Goal: Transaction & Acquisition: Purchase product/service

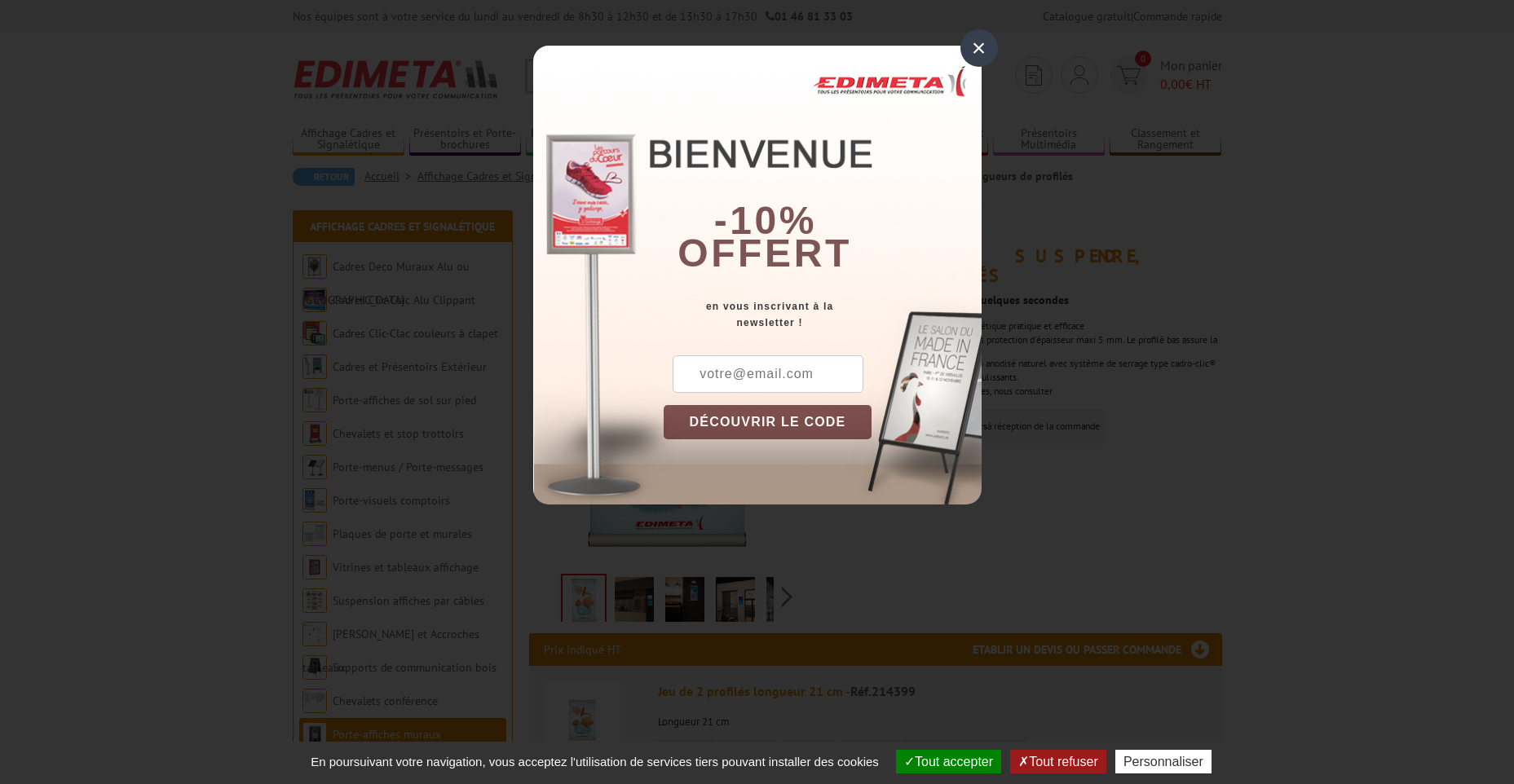
click at [984, 48] on div "×" at bounding box center [980, 48] width 38 height 38
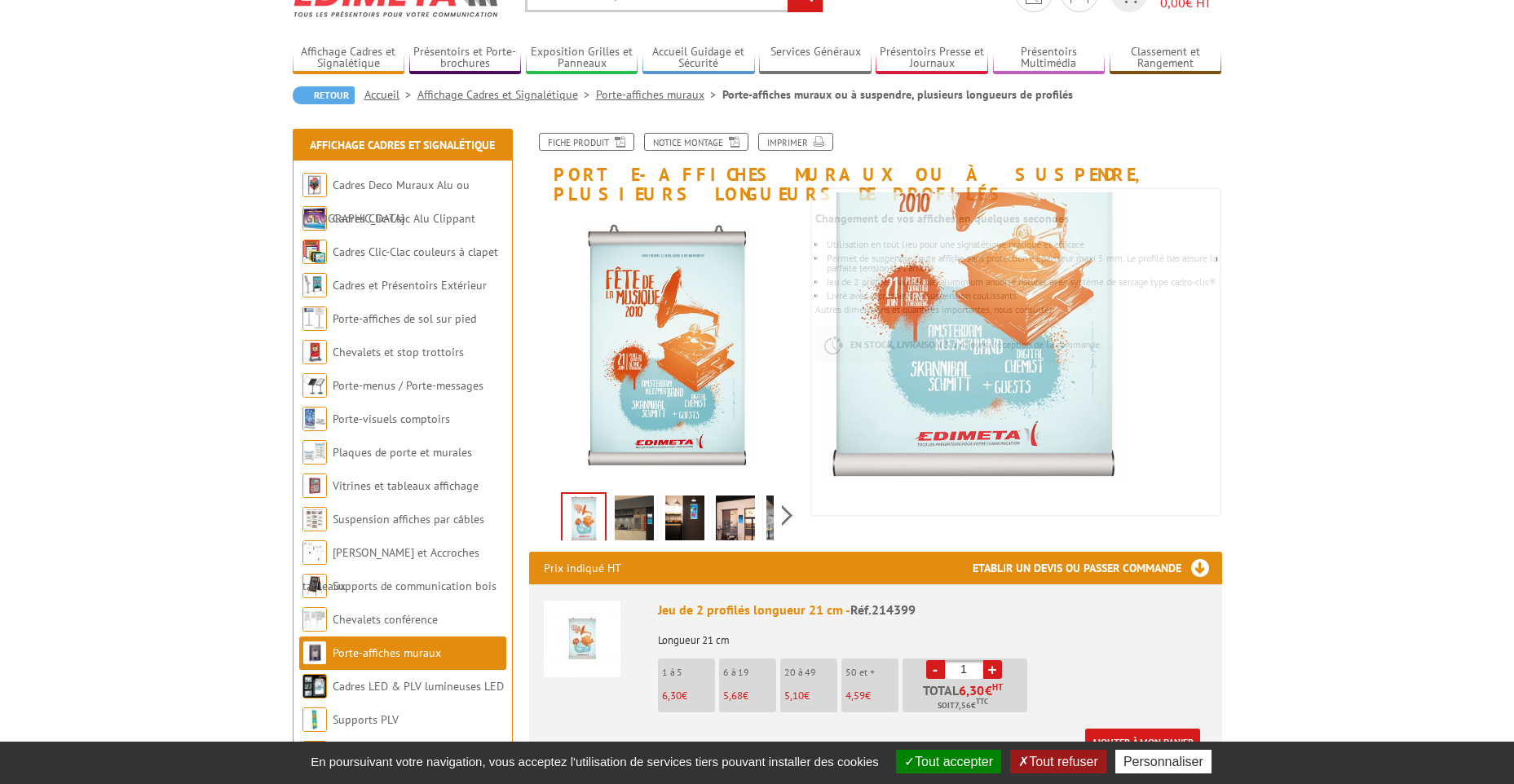
scroll to position [326, 0]
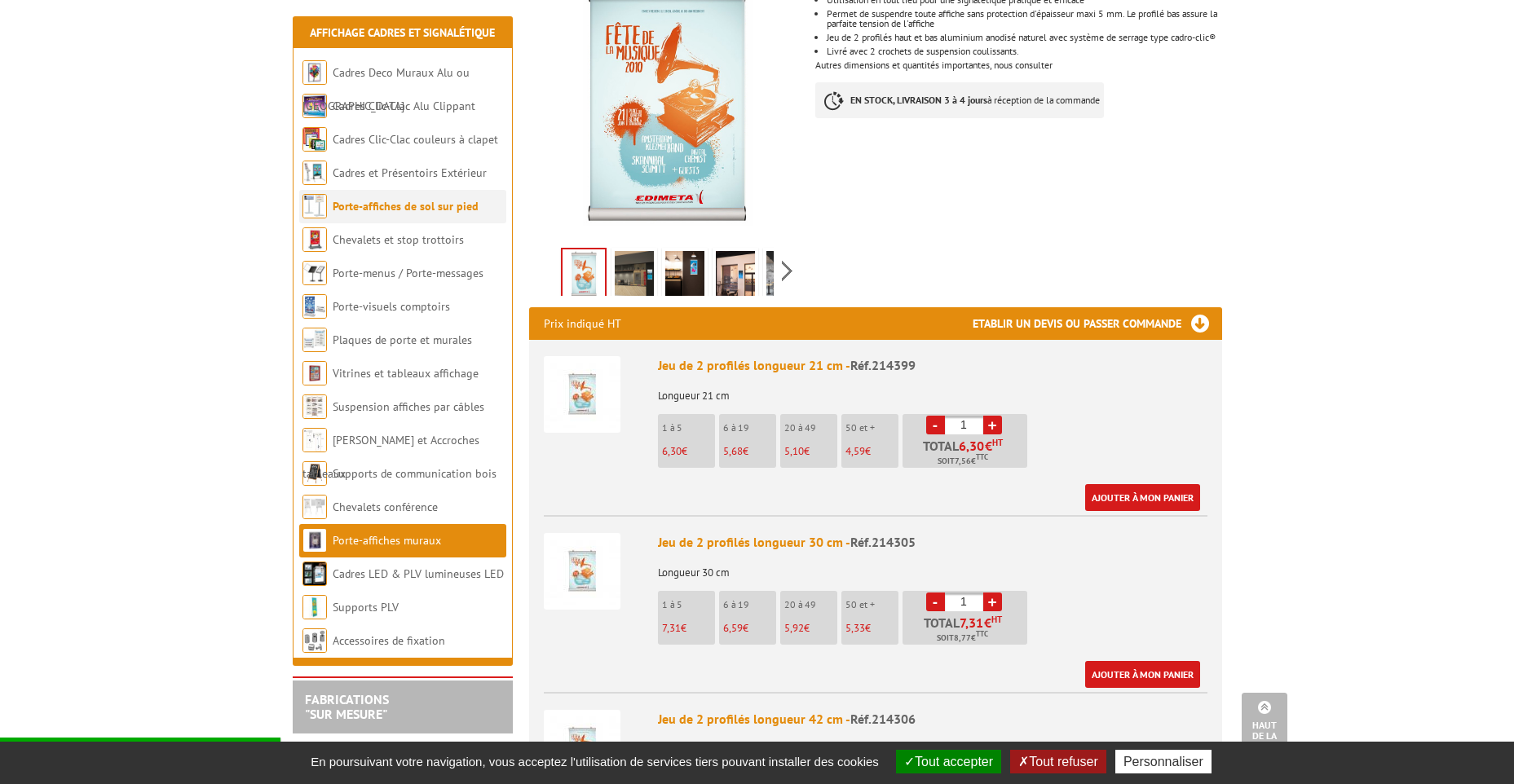
click at [430, 211] on link "Porte-affiches de sol sur pied" at bounding box center [406, 206] width 146 height 15
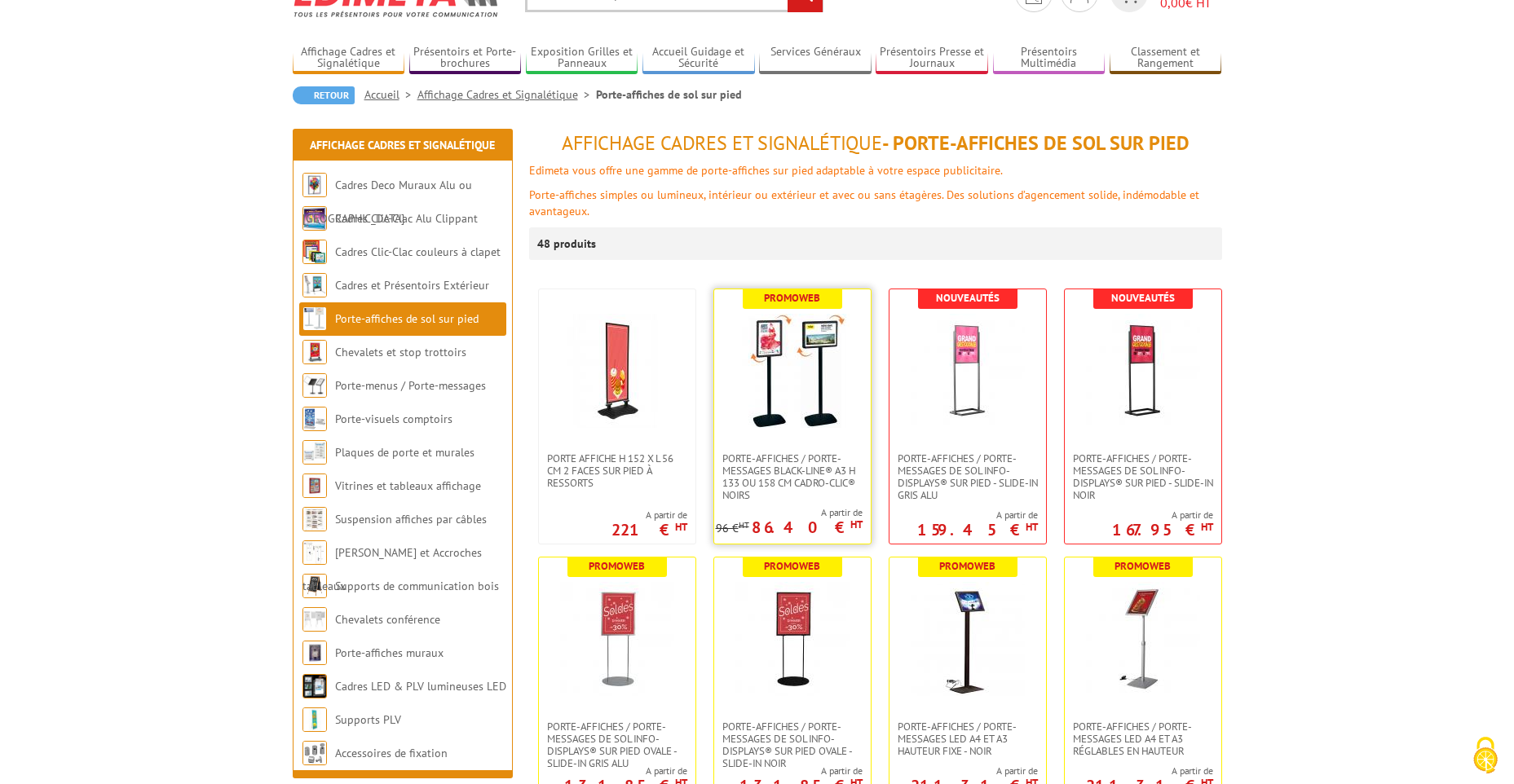
scroll to position [245, 0]
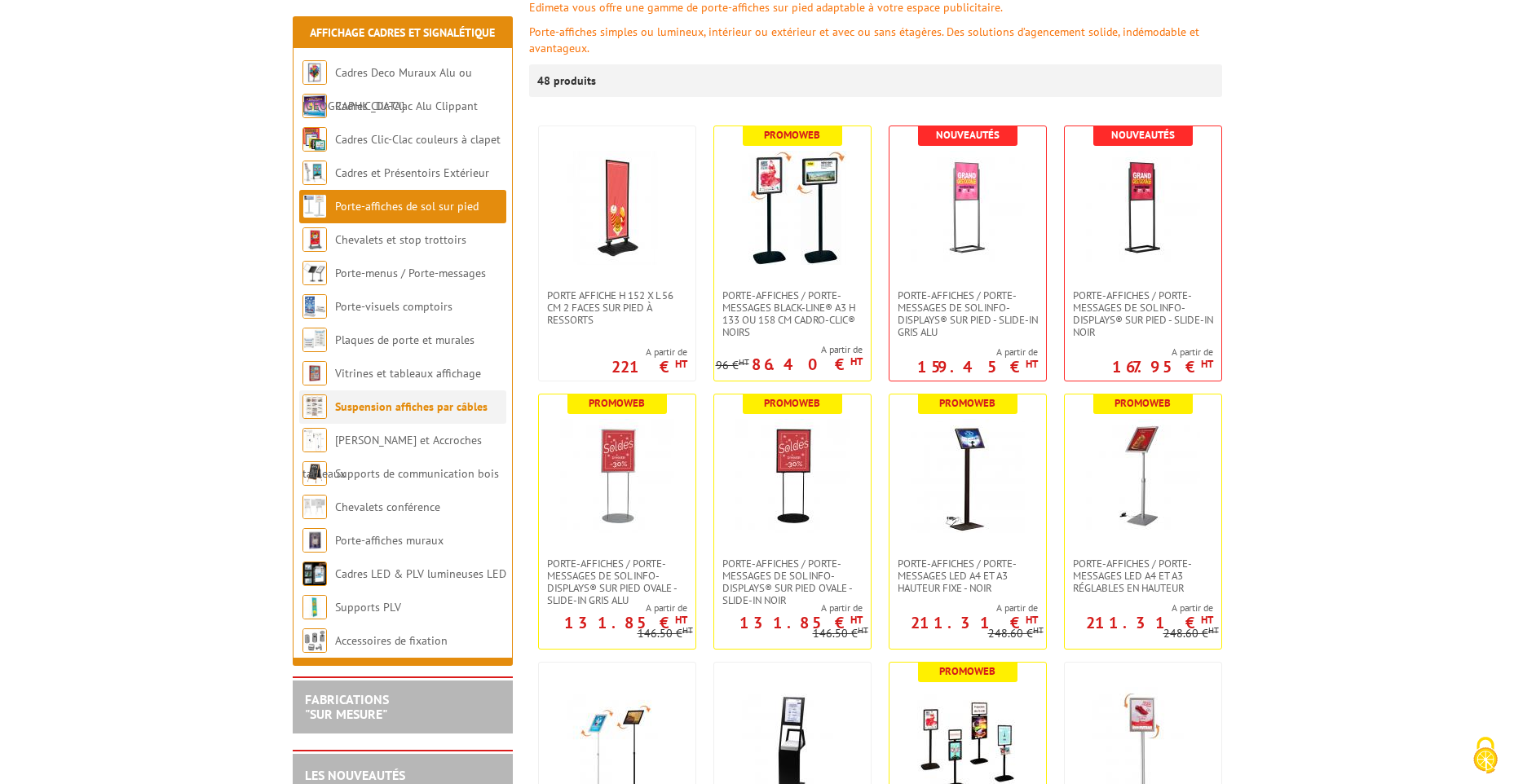
click at [436, 408] on link "Suspension affiches par câbles" at bounding box center [411, 406] width 152 height 15
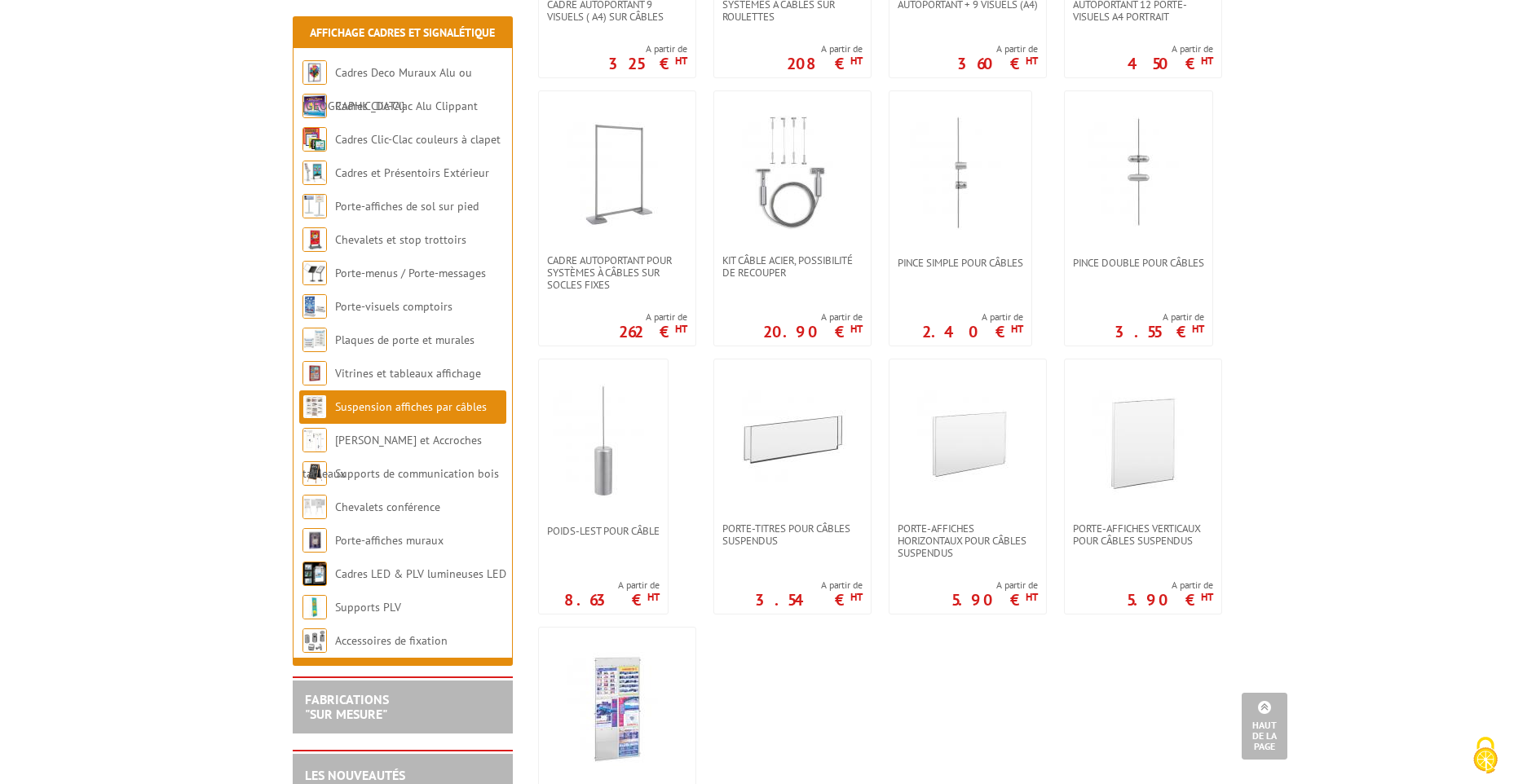
scroll to position [1140, 0]
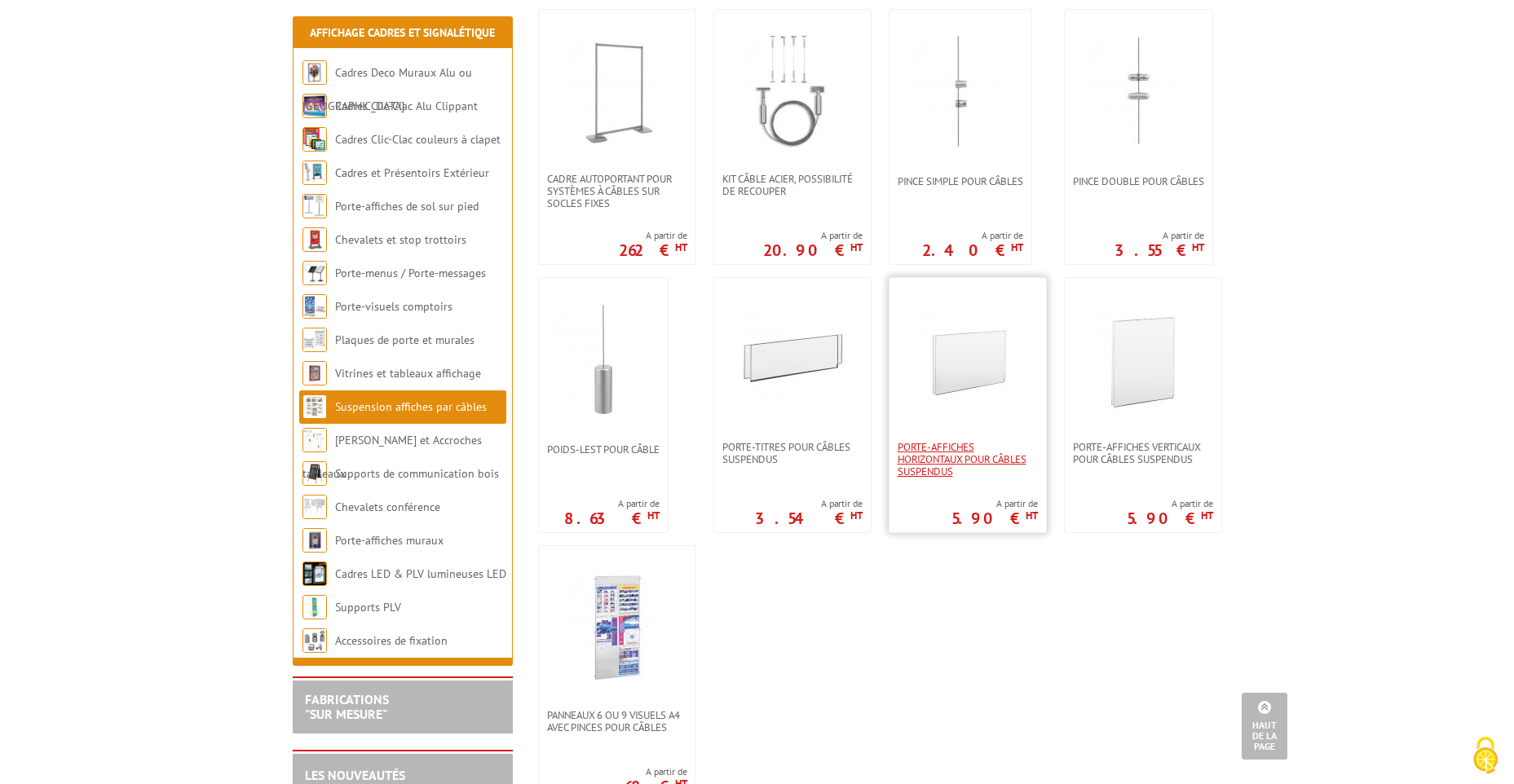
click at [961, 453] on span "Porte-affiches horizontaux pour câbles suspendus" at bounding box center [968, 459] width 140 height 37
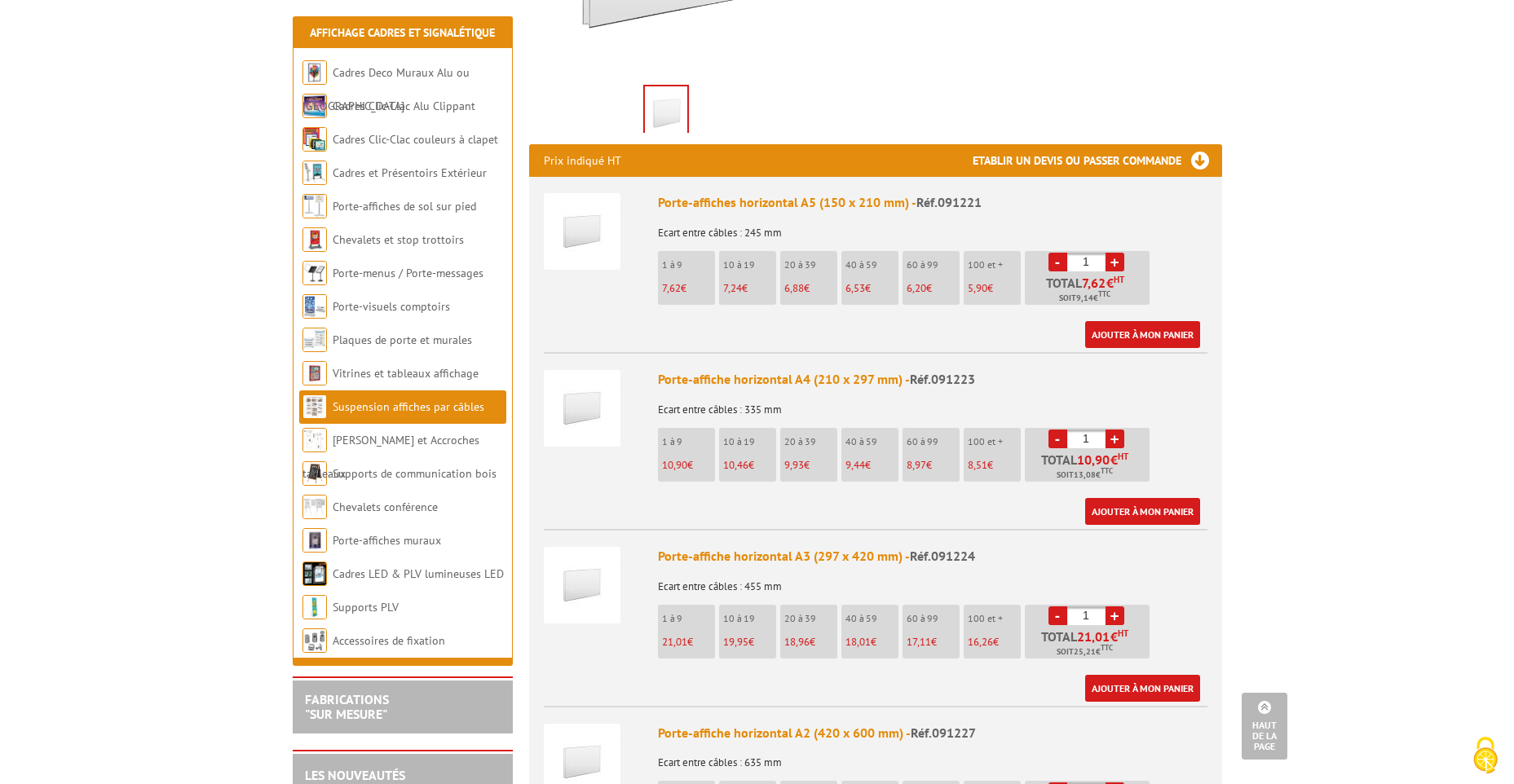
scroll to position [570, 0]
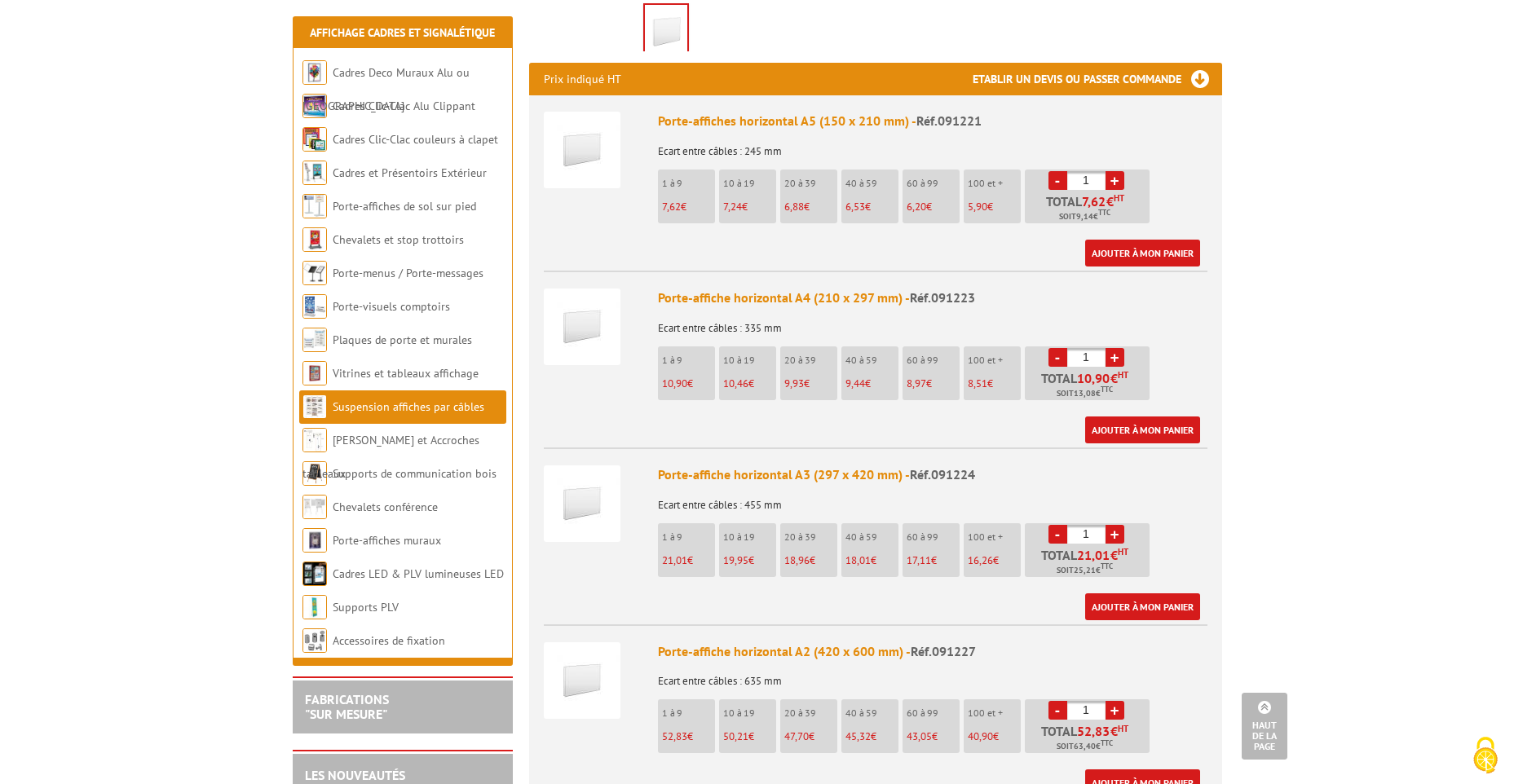
click at [1118, 525] on link "+" at bounding box center [1115, 534] width 19 height 19
click at [1110, 525] on link "+" at bounding box center [1115, 534] width 19 height 19
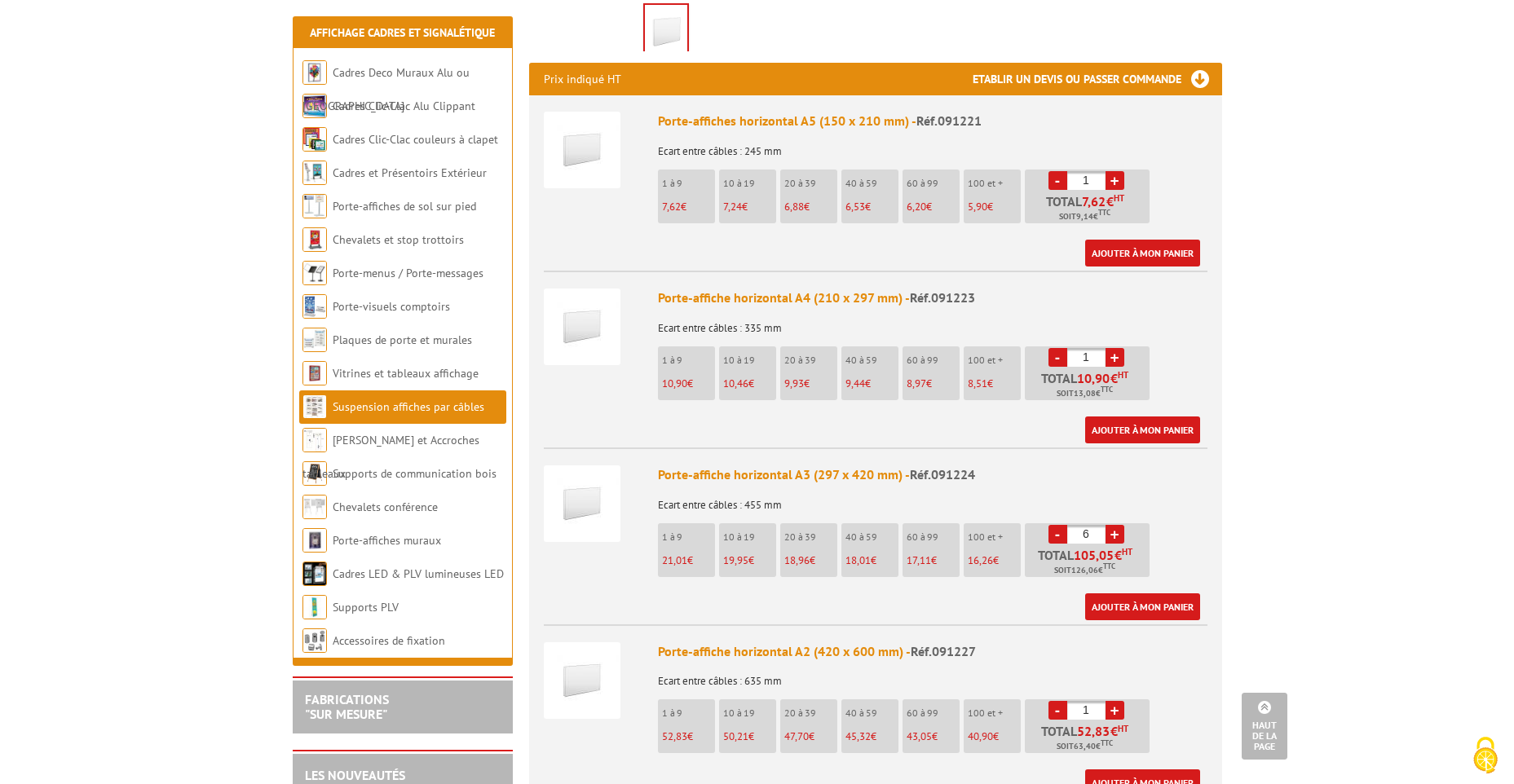
click at [1110, 525] on link "+" at bounding box center [1115, 534] width 19 height 19
click at [1059, 525] on link "-" at bounding box center [1058, 534] width 19 height 19
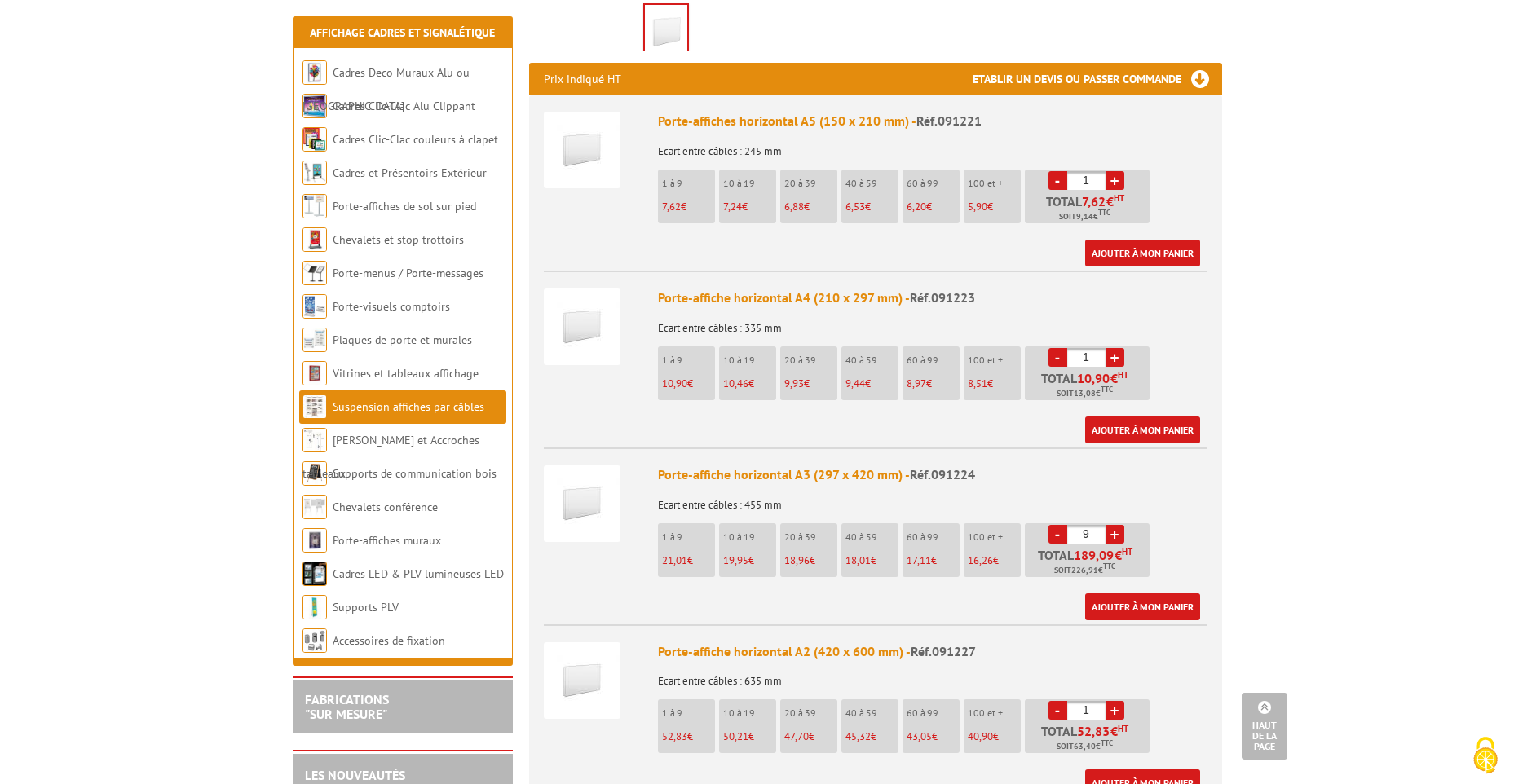
click at [1060, 525] on link "-" at bounding box center [1058, 534] width 19 height 19
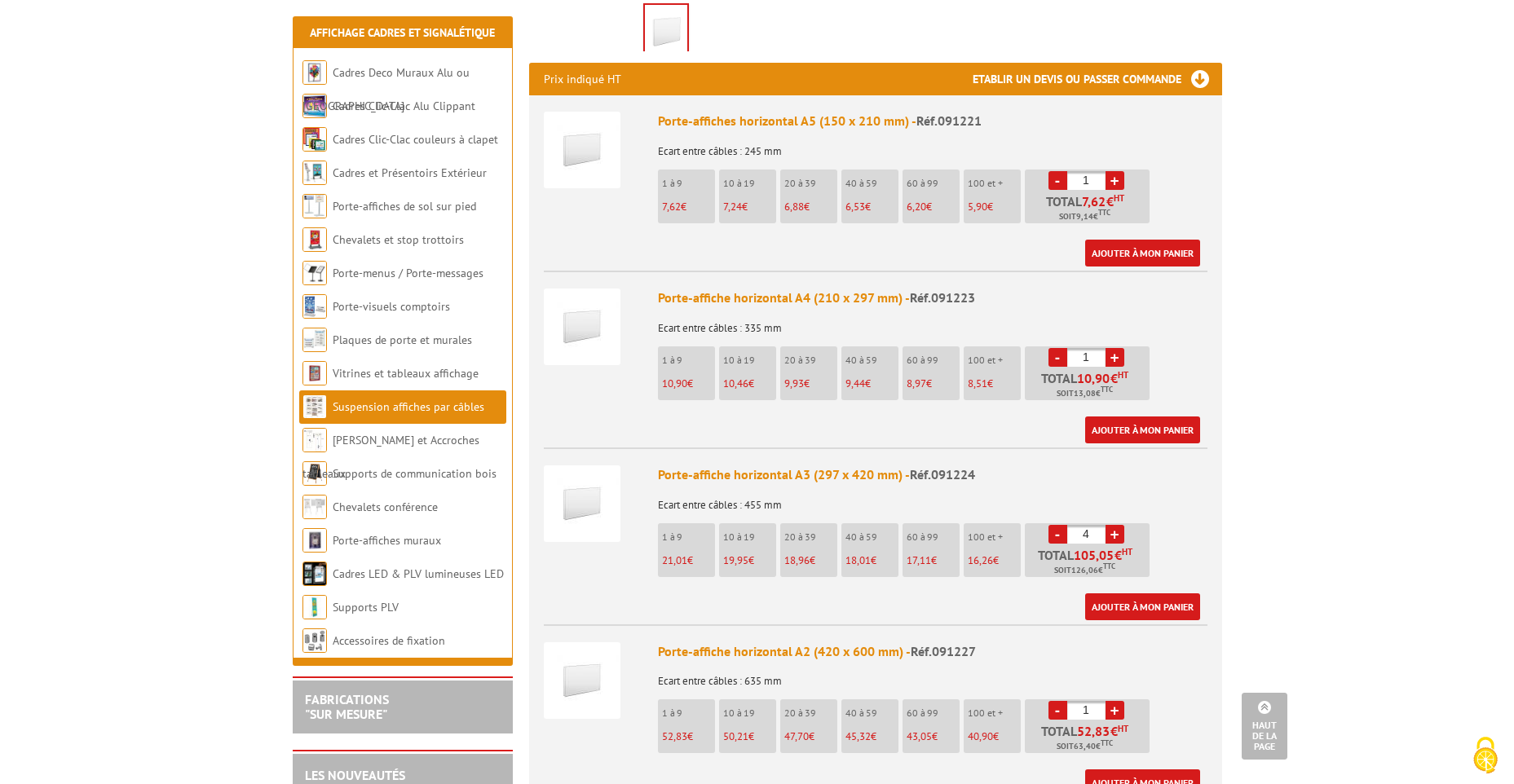
click at [1060, 525] on link "-" at bounding box center [1058, 534] width 19 height 19
type input "1"
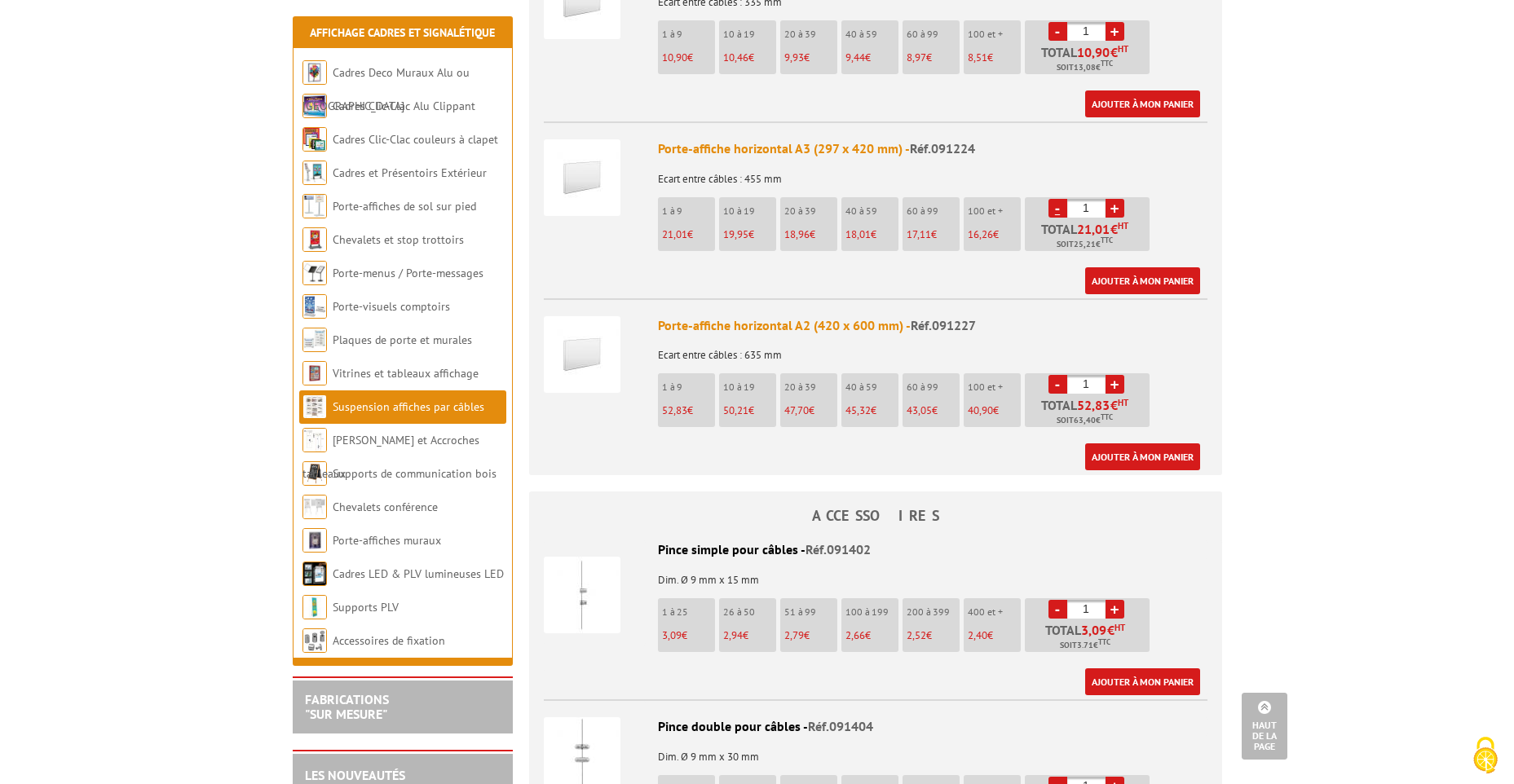
scroll to position [1060, 0]
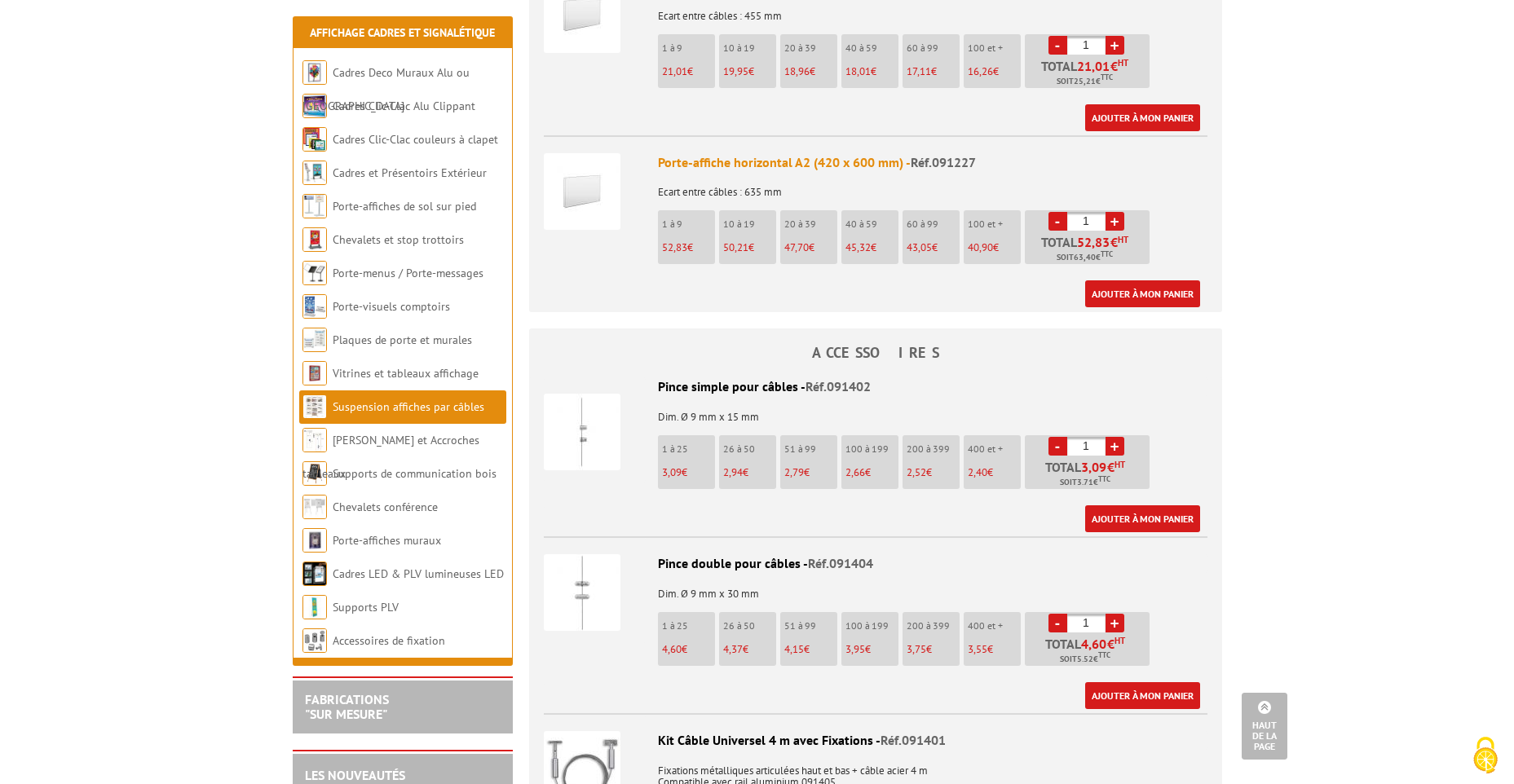
click at [1117, 437] on link "+" at bounding box center [1115, 447] width 19 height 19
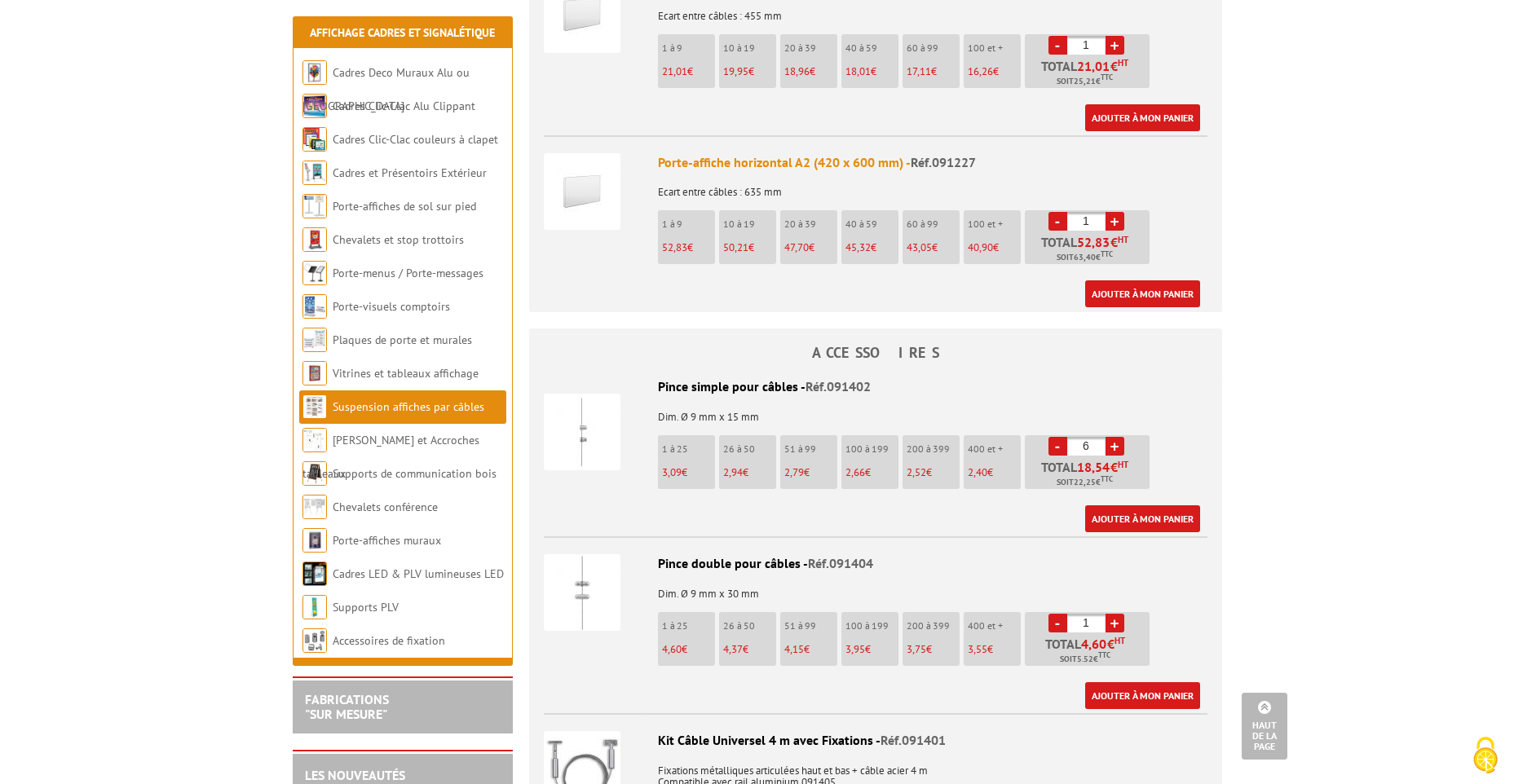
click at [1117, 437] on link "+" at bounding box center [1115, 447] width 19 height 19
type input "9"
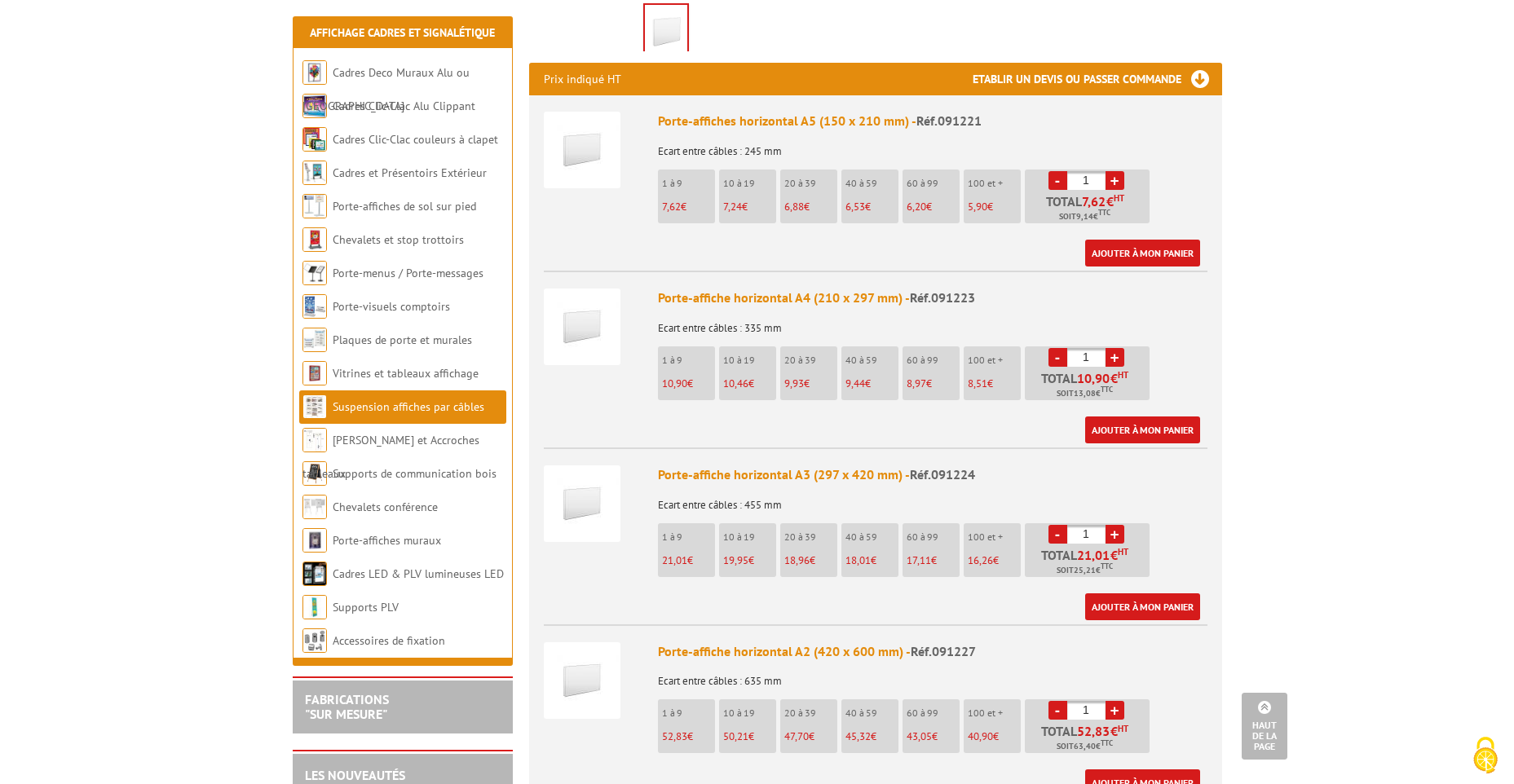
scroll to position [407, 0]
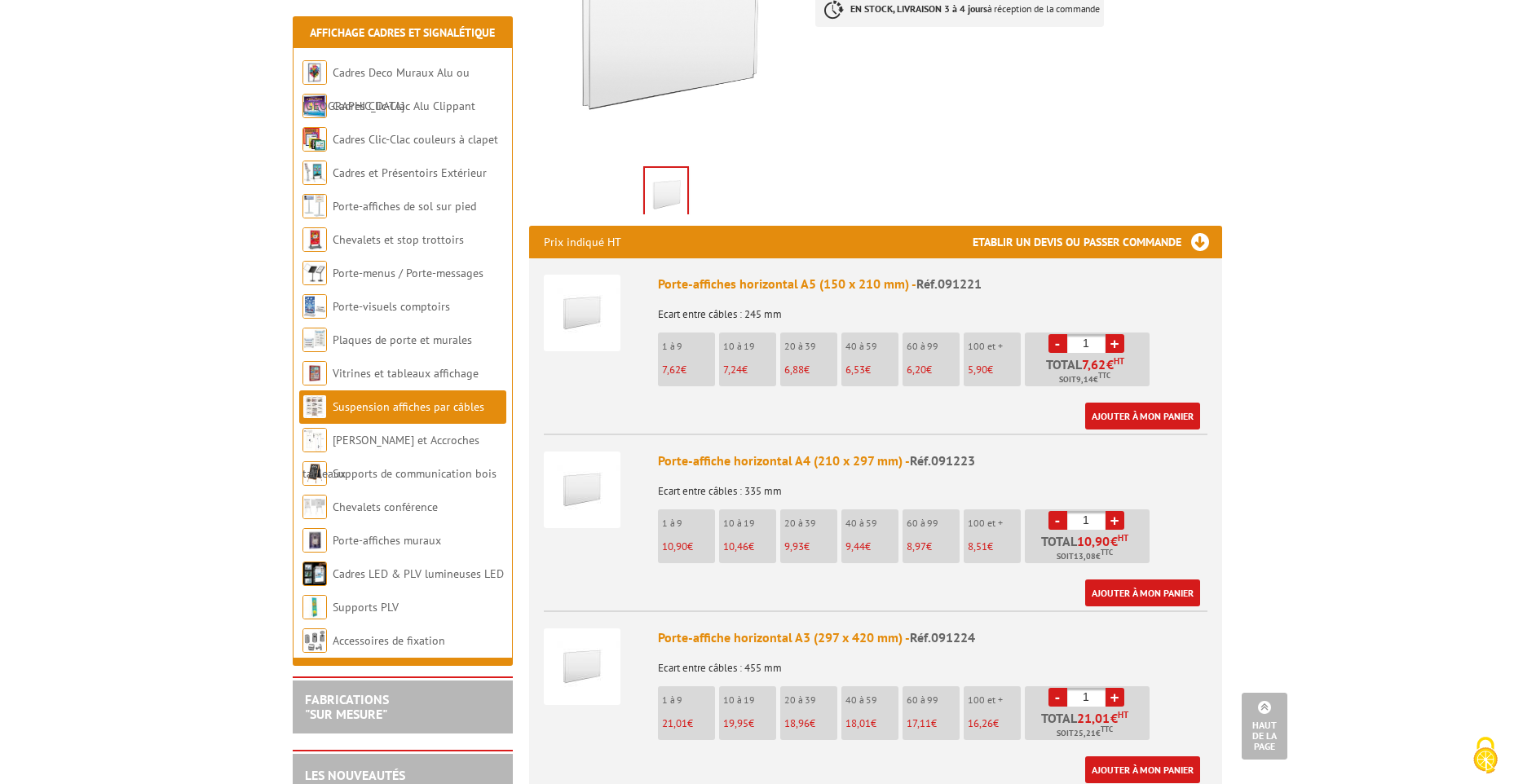
click at [1063, 334] on link "-" at bounding box center [1058, 343] width 19 height 19
click at [1059, 511] on link "-" at bounding box center [1058, 520] width 19 height 19
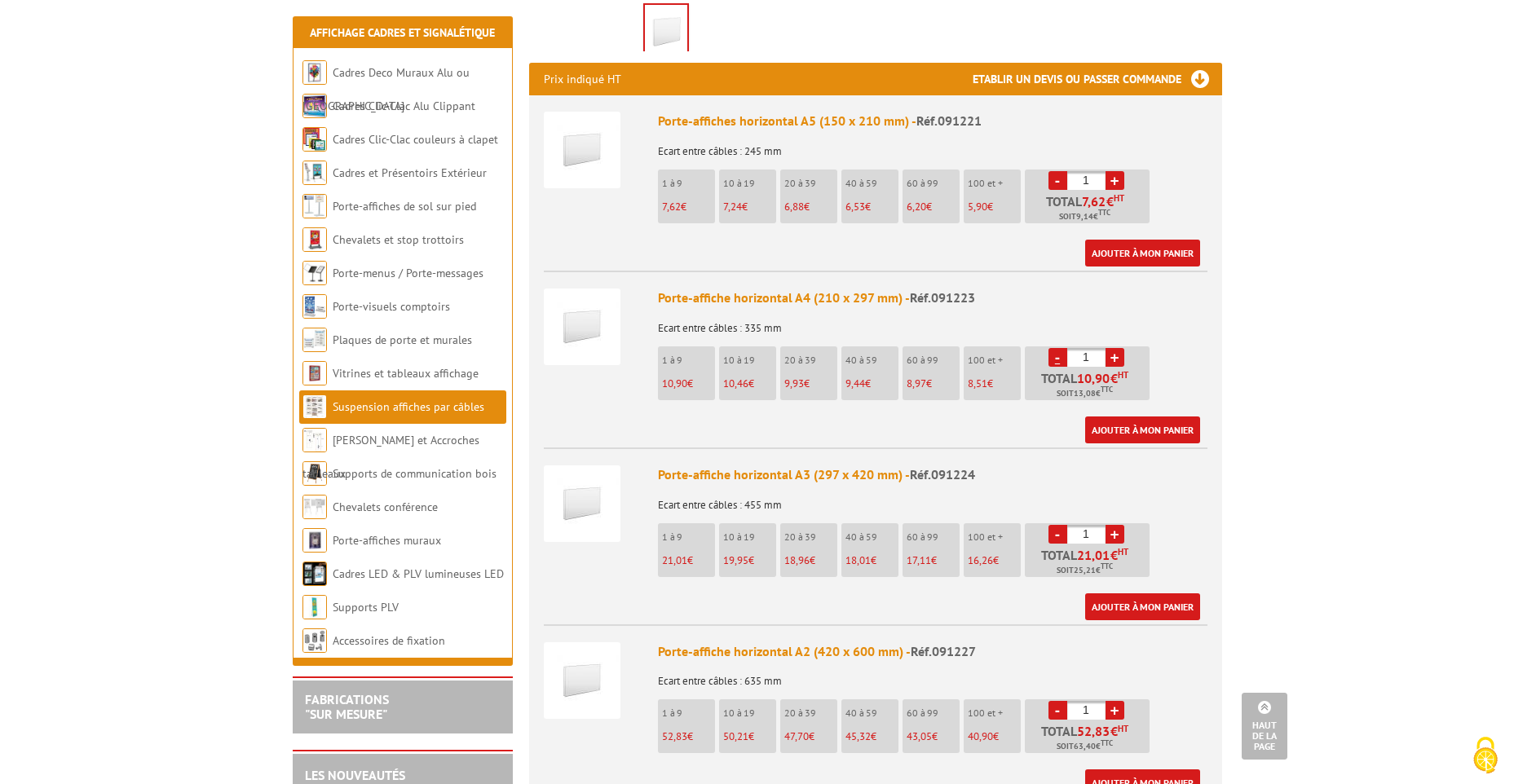
scroll to position [652, 0]
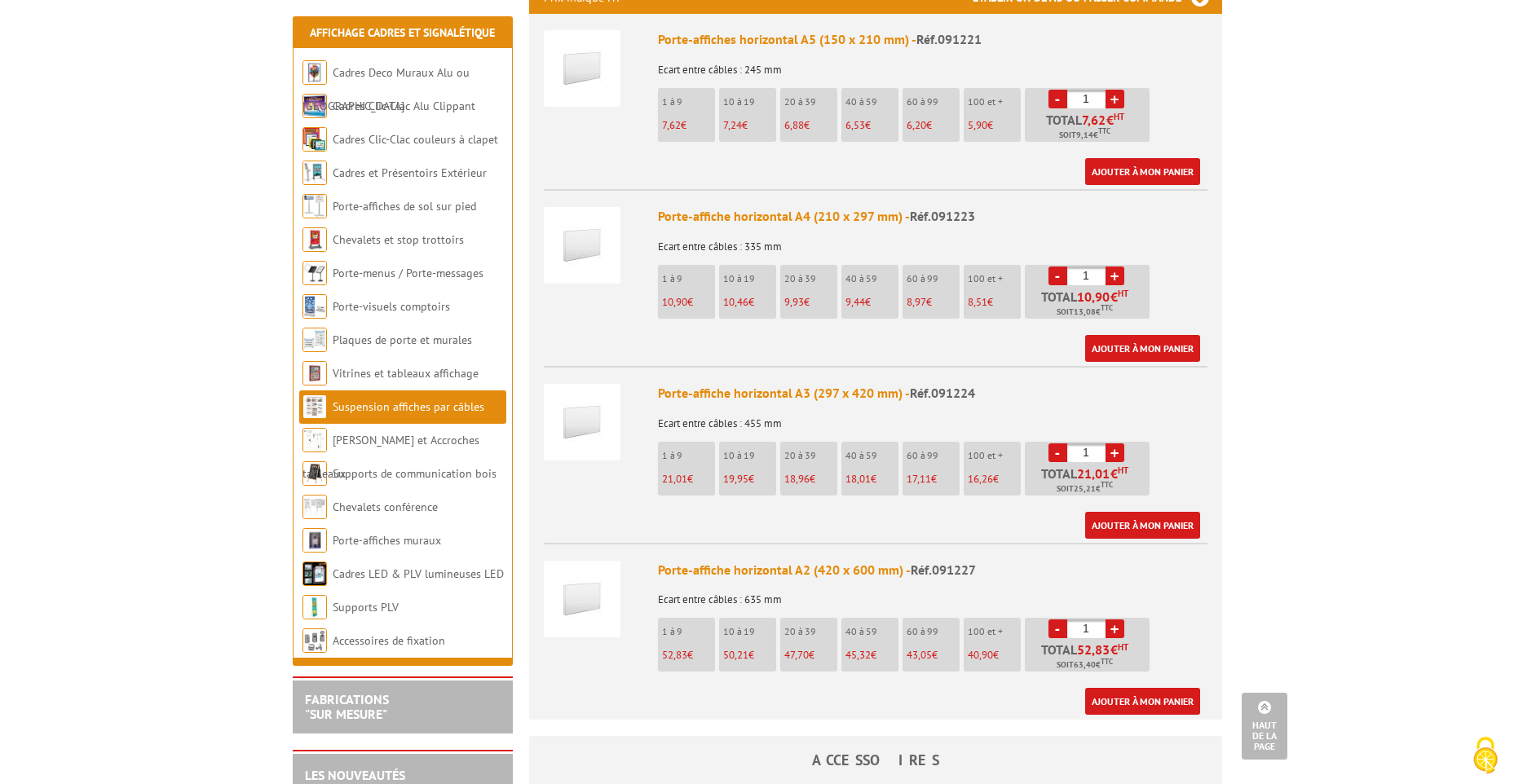
click at [1117, 443] on link "+" at bounding box center [1115, 453] width 19 height 19
type input "4"
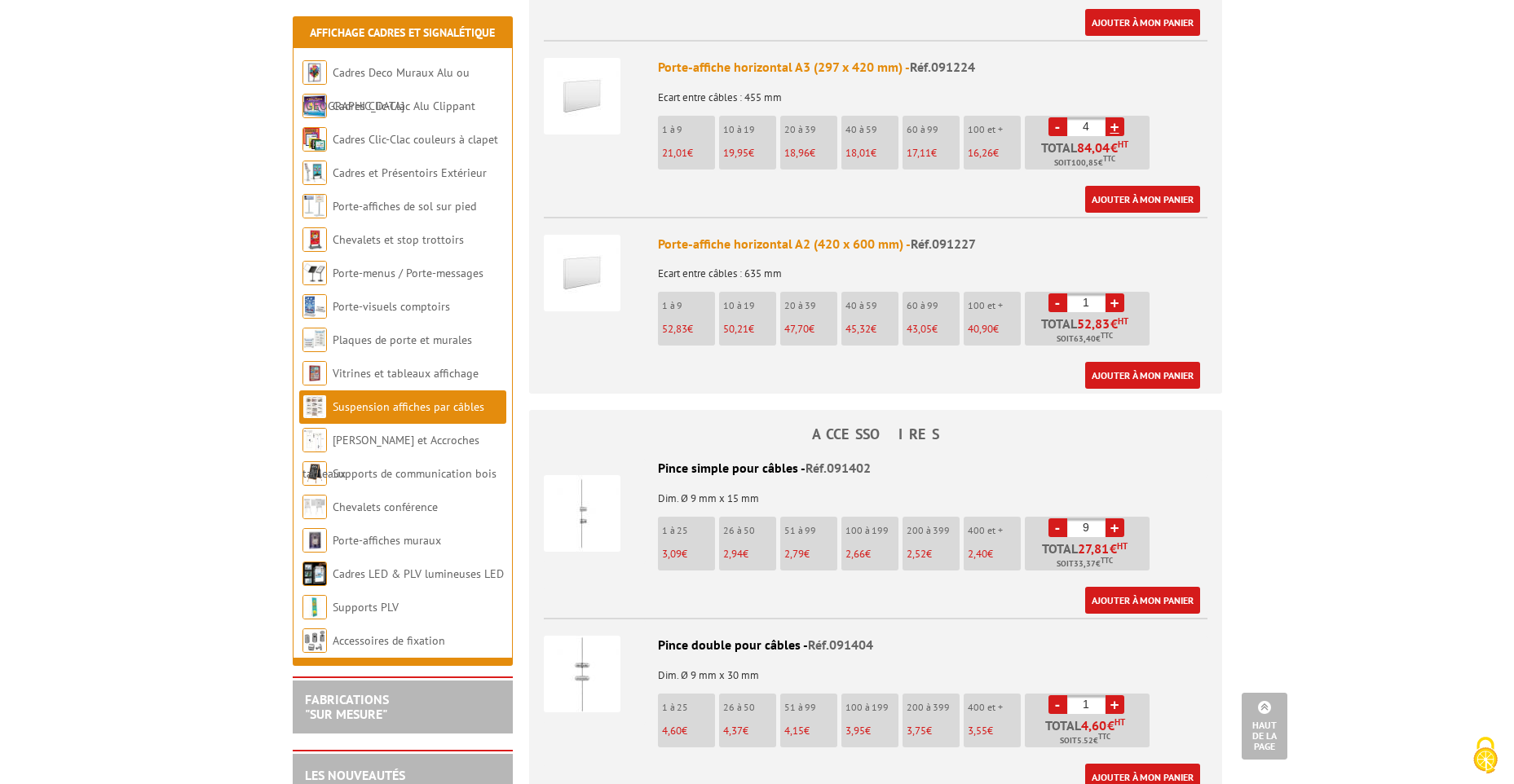
scroll to position [1060, 0]
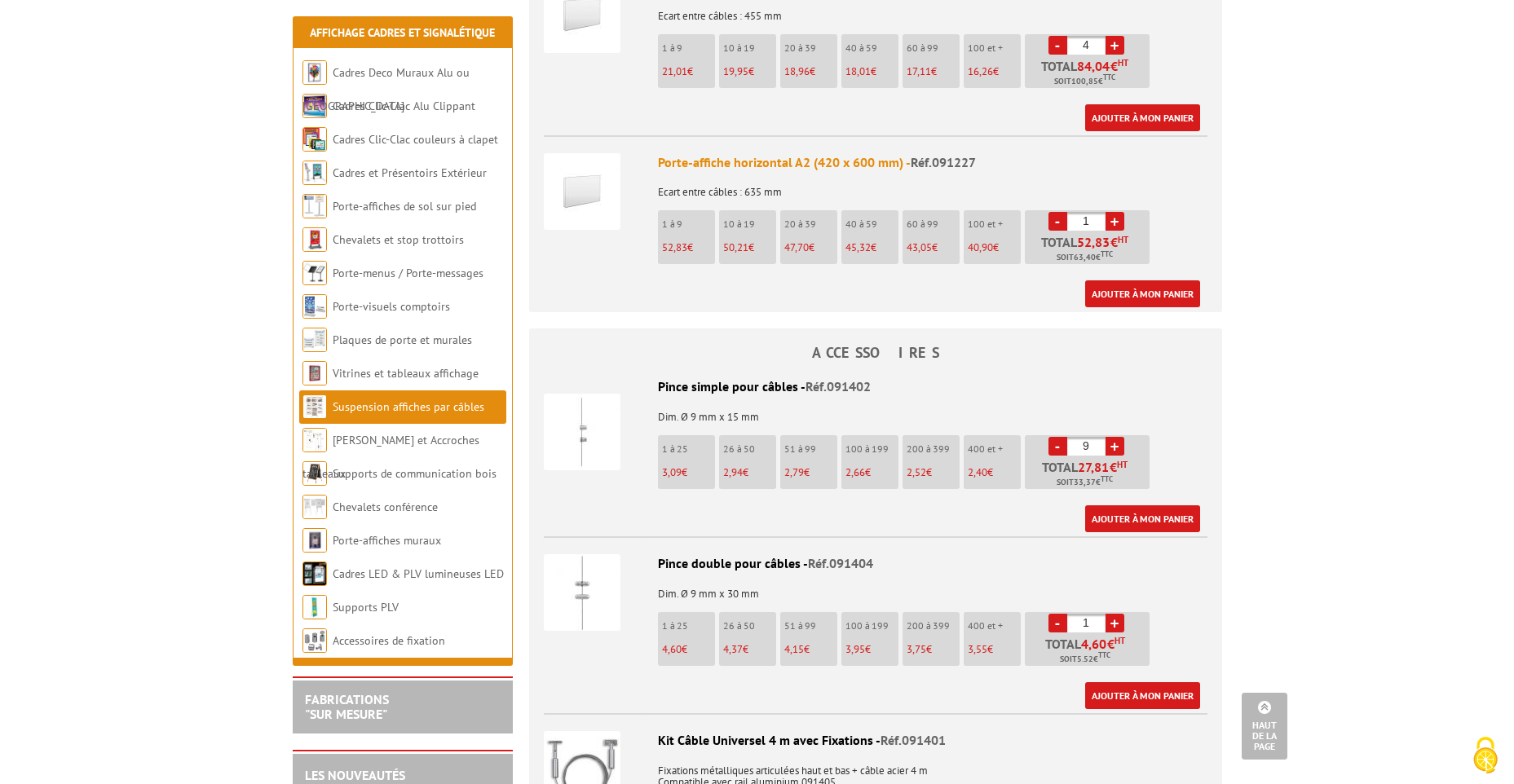
click at [1049, 437] on link "-" at bounding box center [1058, 447] width 19 height 19
click at [1111, 437] on link "+" at bounding box center [1115, 447] width 19 height 19
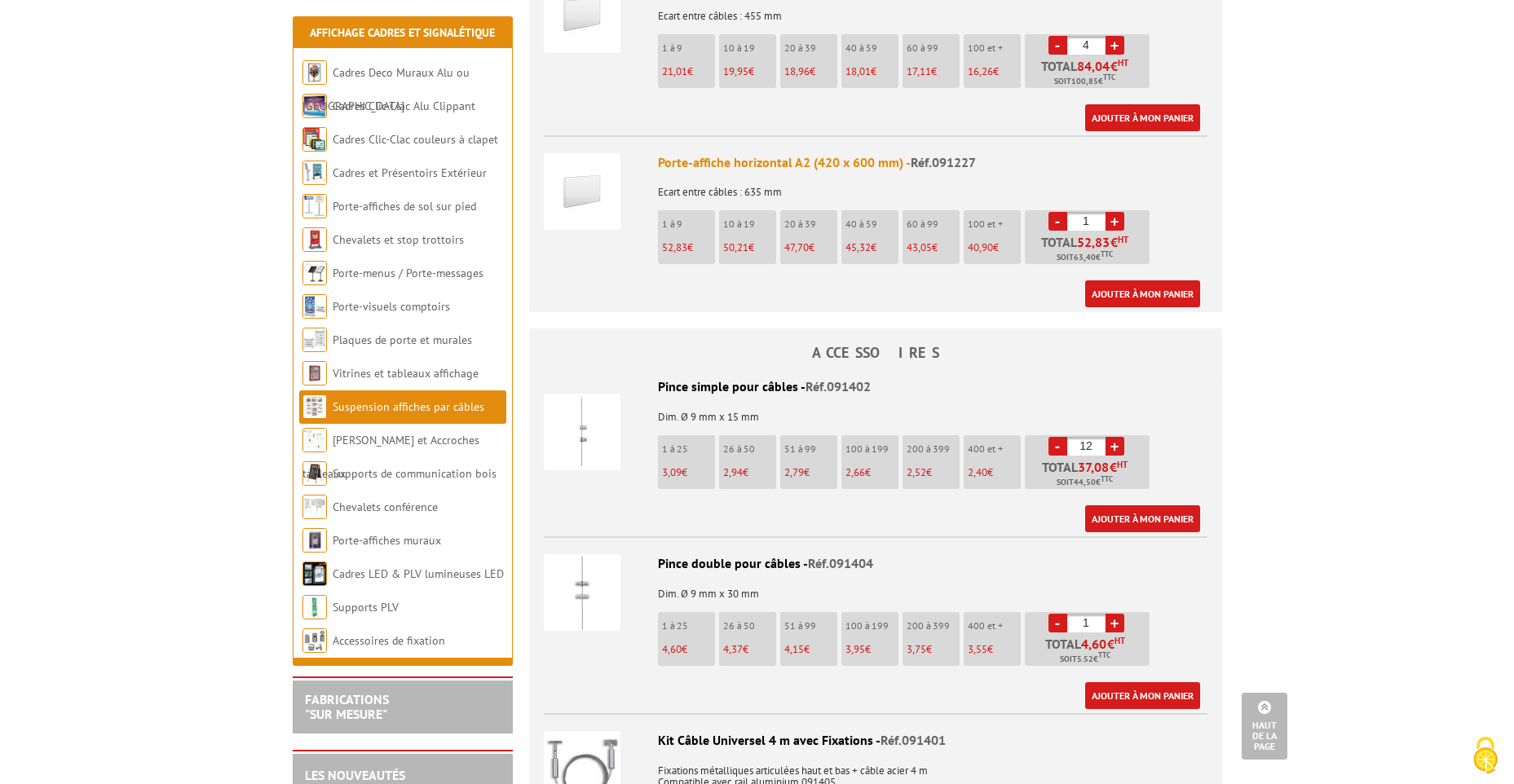
click at [1111, 437] on link "+" at bounding box center [1115, 447] width 19 height 19
type input "16"
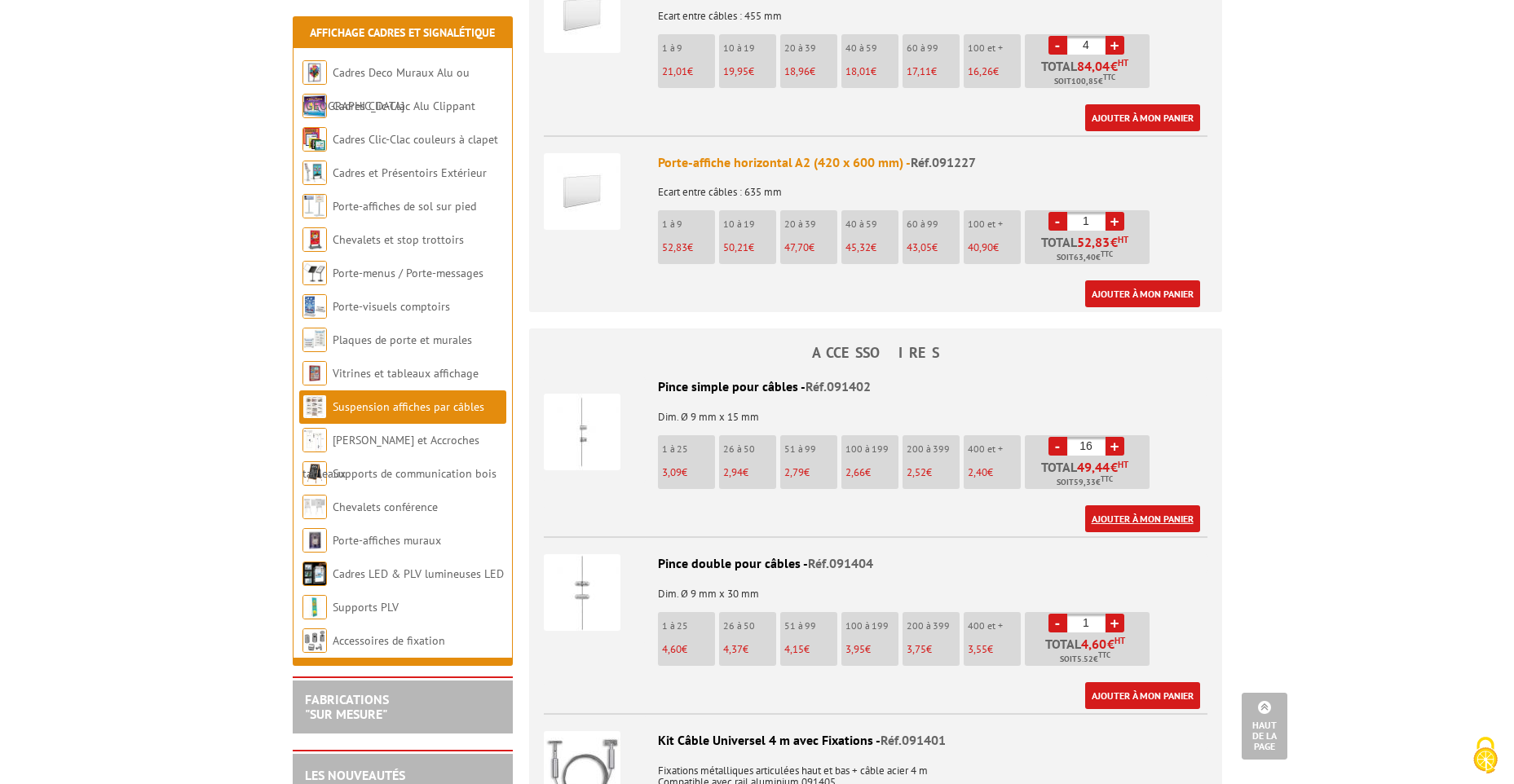
click at [1177, 505] on link "Ajouter à mon panier" at bounding box center [1143, 518] width 115 height 27
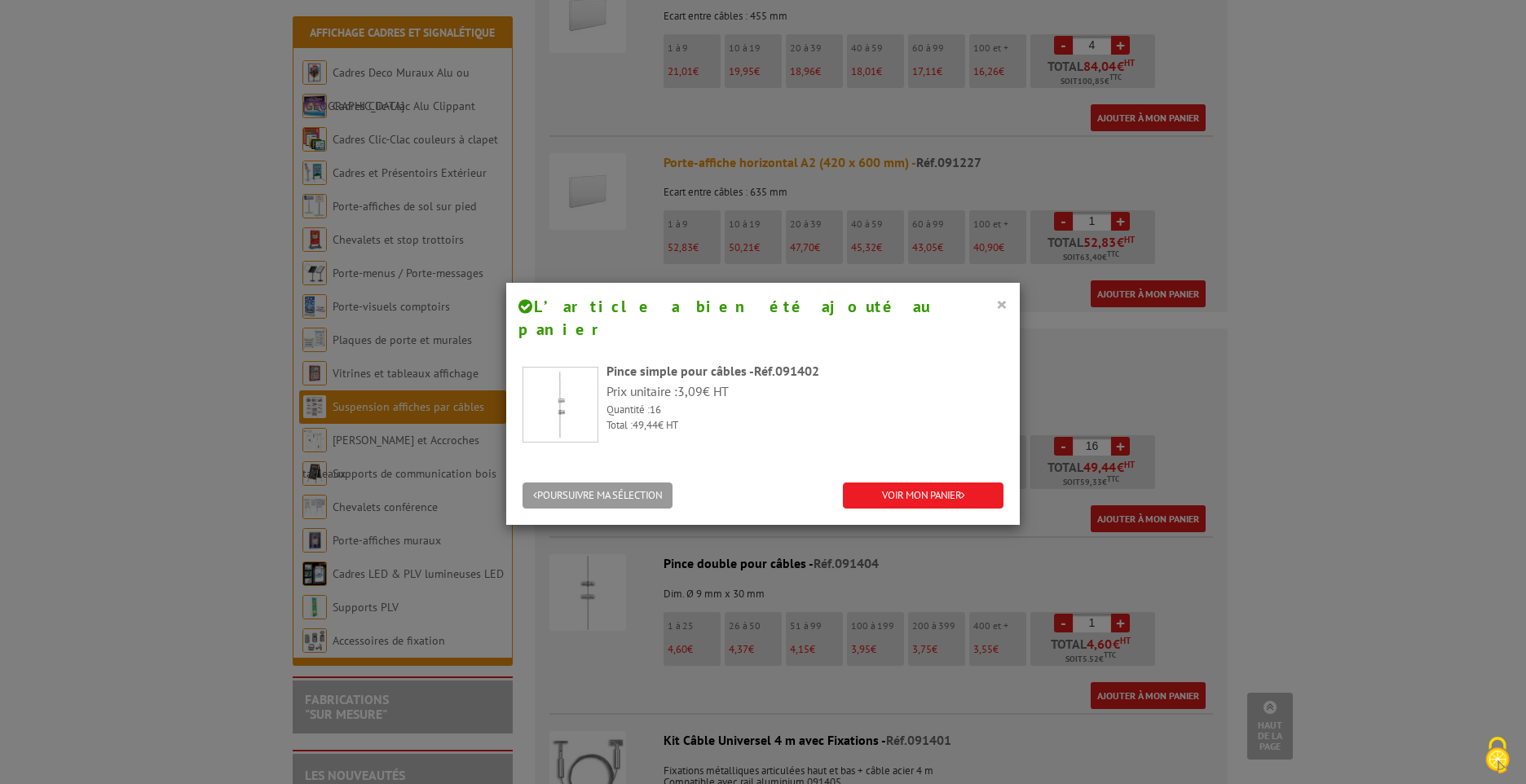
click at [996, 301] on button "×" at bounding box center [1001, 304] width 11 height 21
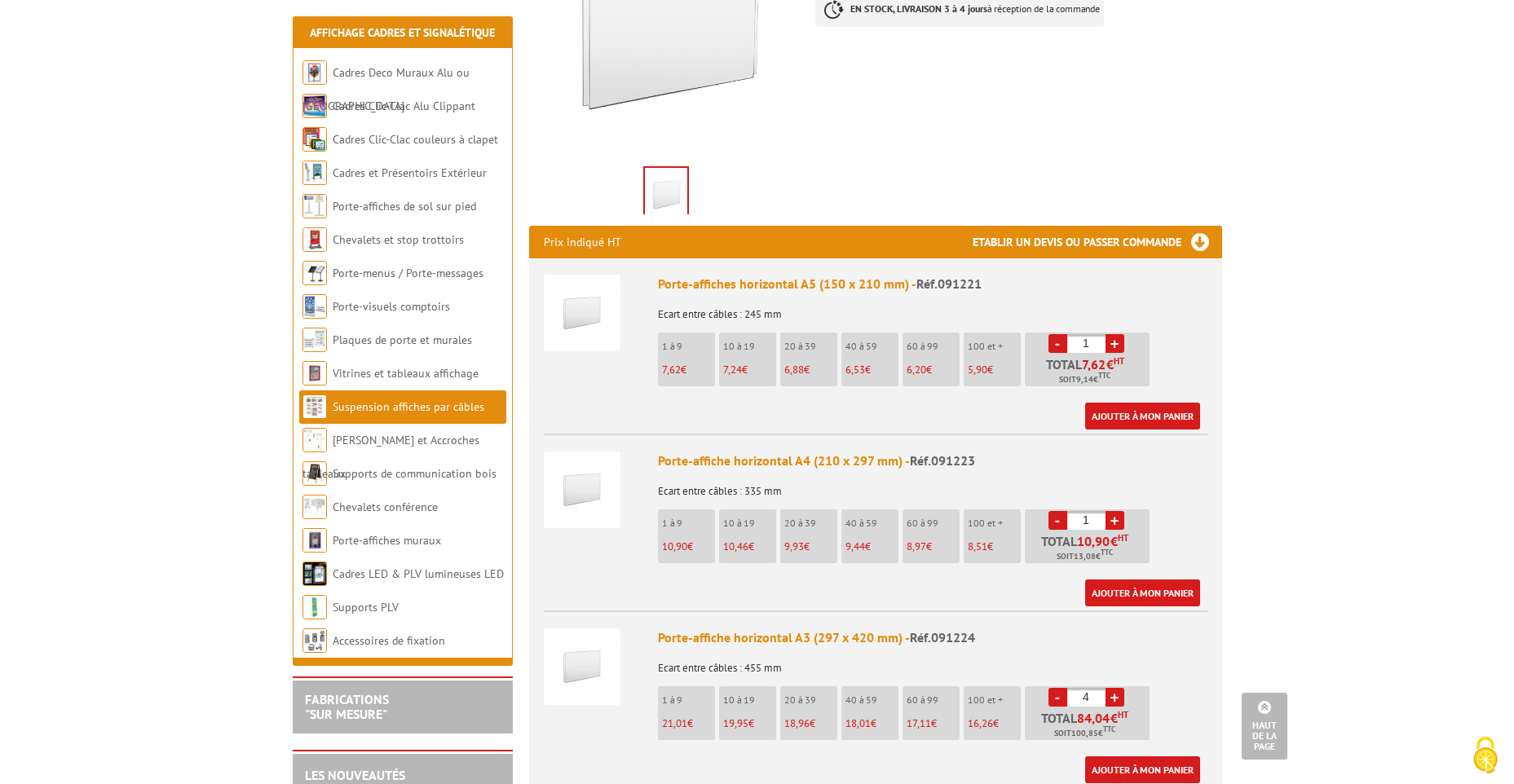
scroll to position [652, 0]
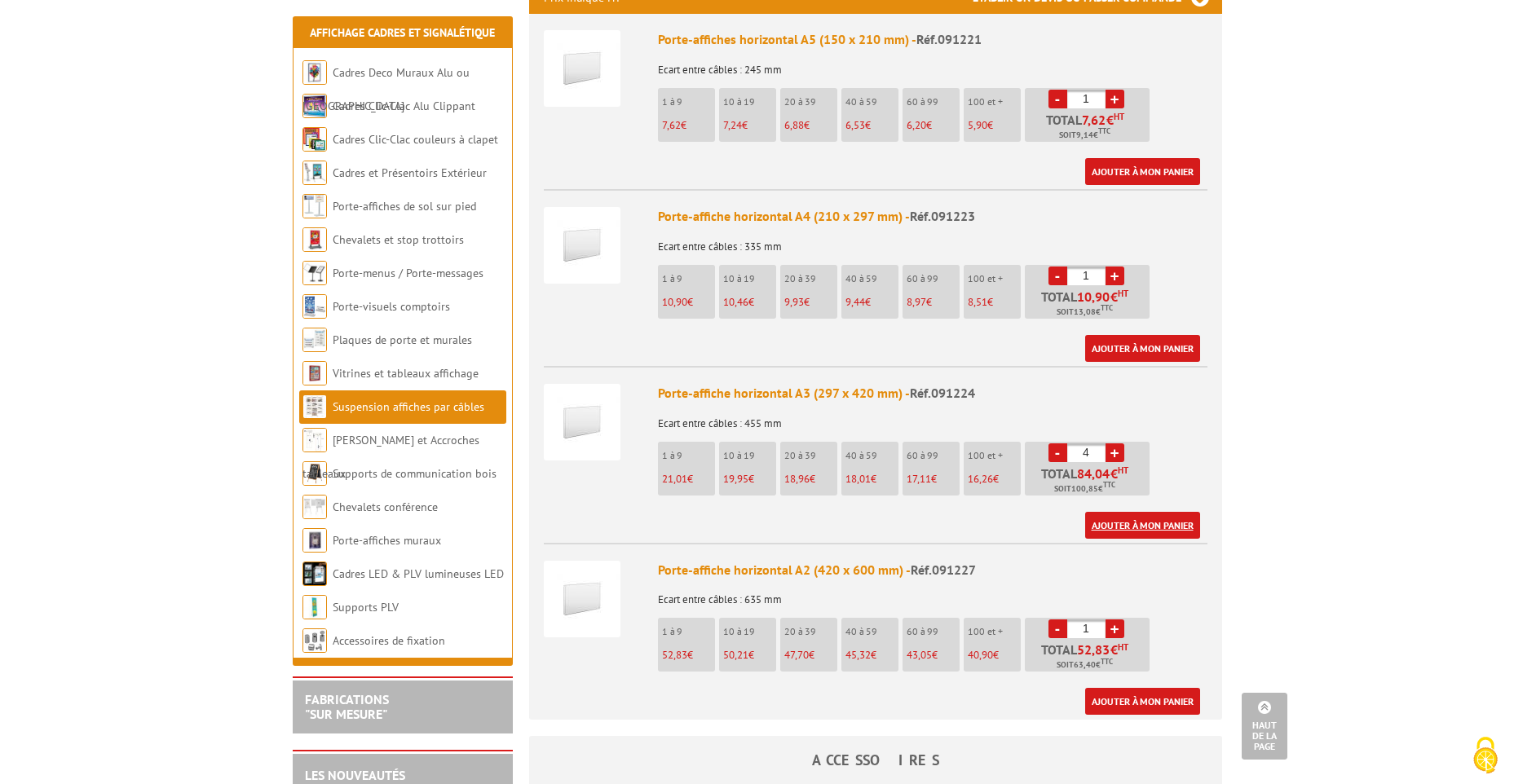
click at [1146, 512] on link "Ajouter à mon panier" at bounding box center [1143, 525] width 115 height 27
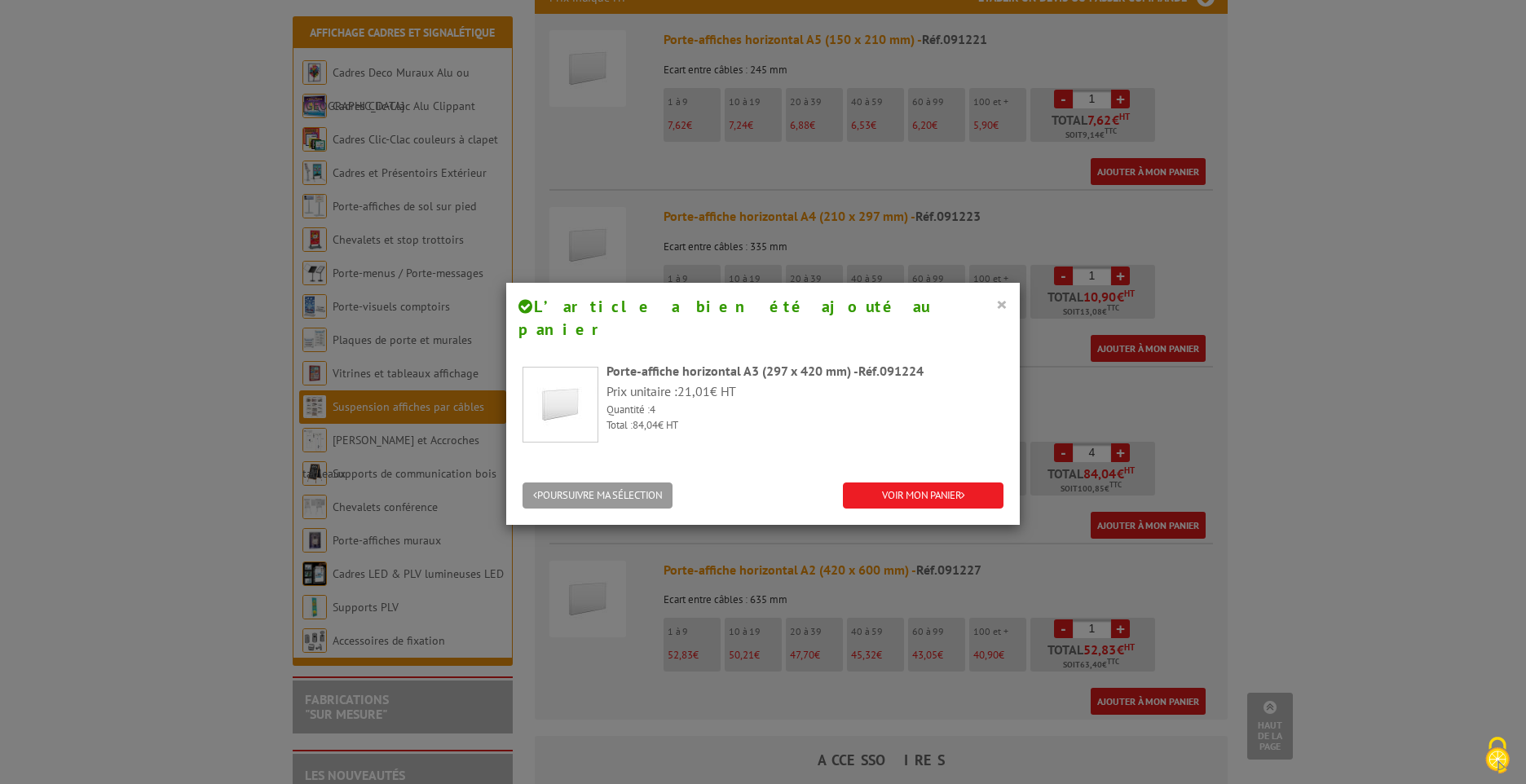
click at [996, 299] on button "×" at bounding box center [1001, 304] width 11 height 21
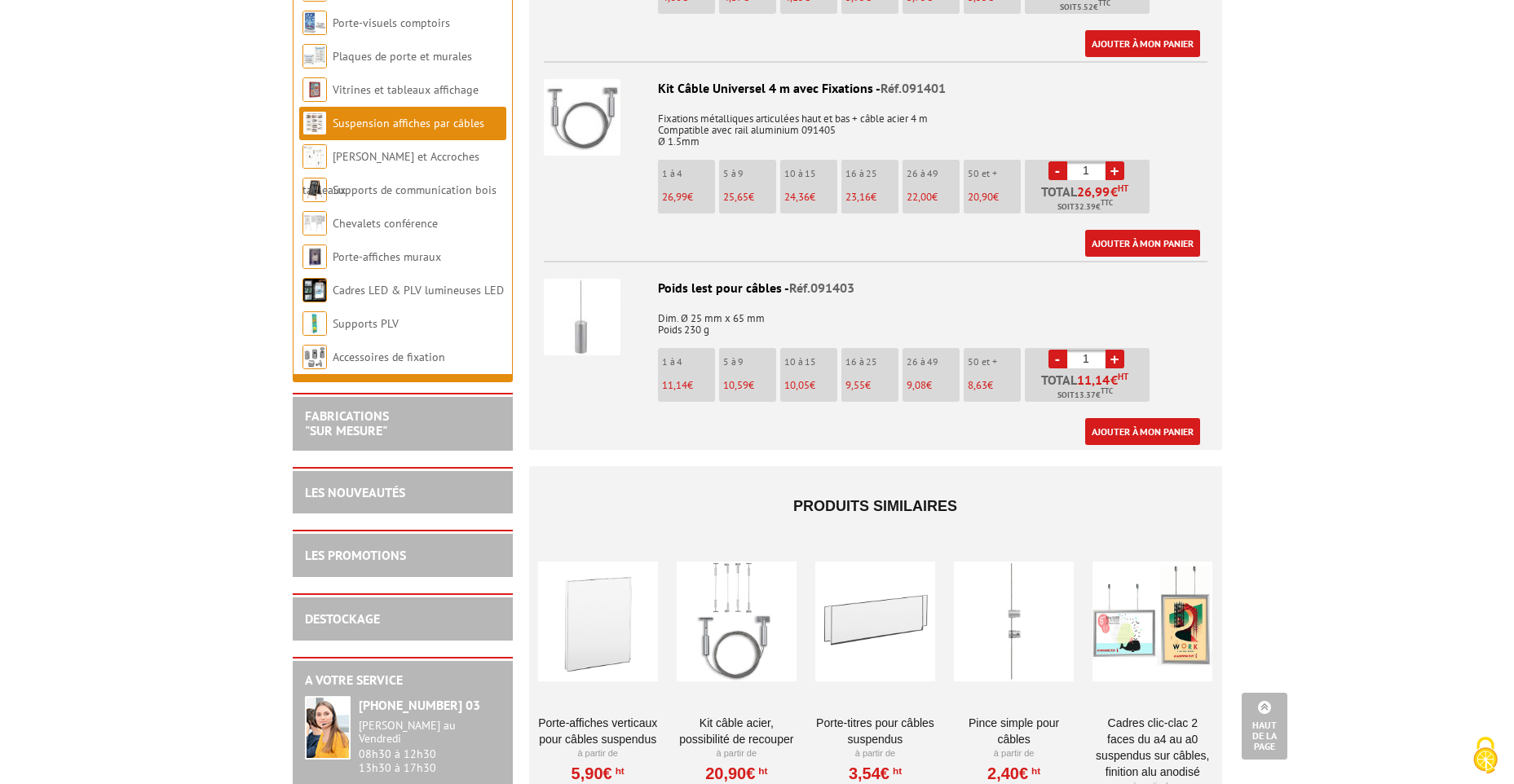
scroll to position [1467, 0]
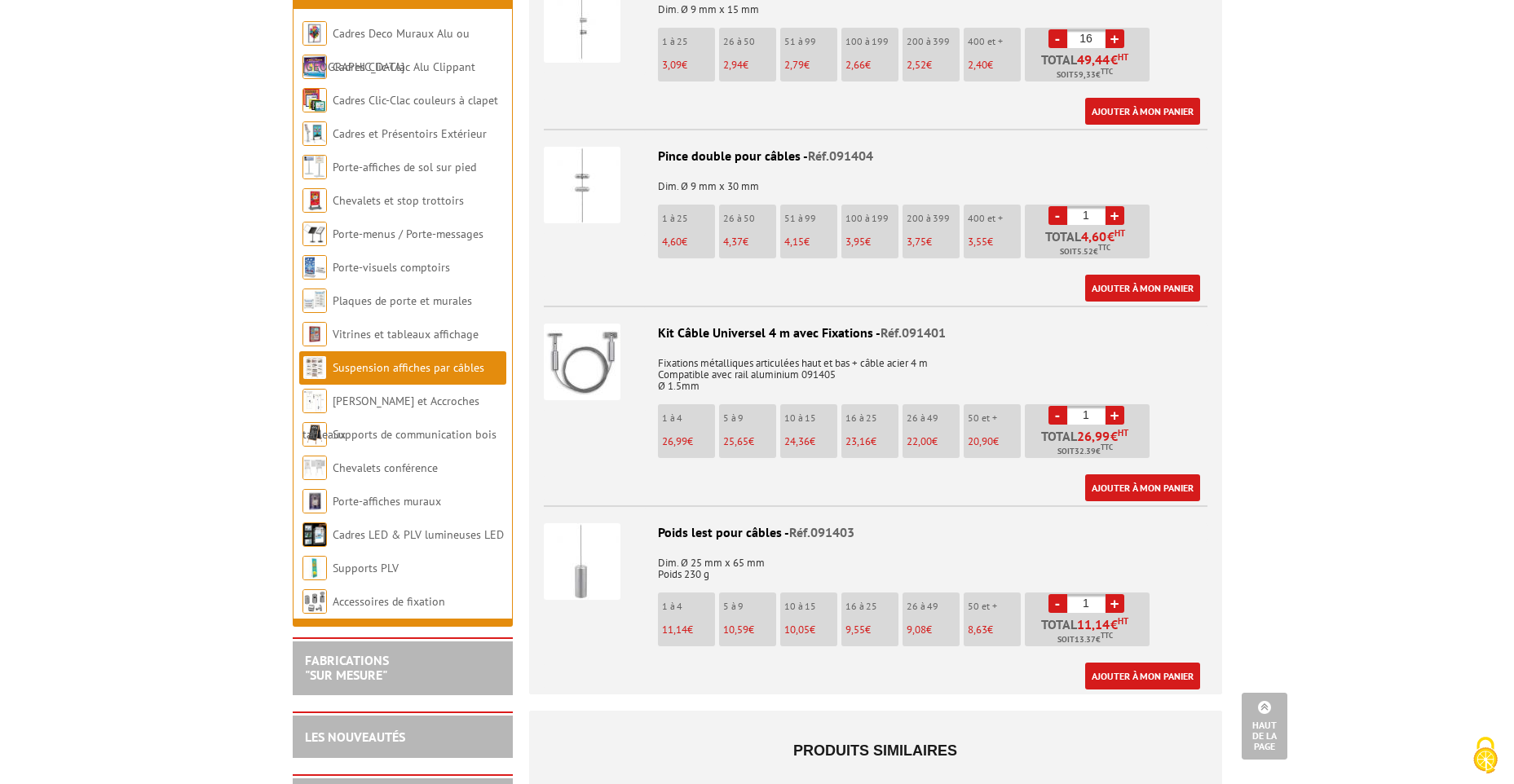
click at [1114, 406] on link "+" at bounding box center [1115, 416] width 19 height 19
click at [1053, 406] on link "-" at bounding box center [1058, 416] width 19 height 19
type input "2"
click at [1139, 474] on link "Ajouter à mon panier" at bounding box center [1143, 487] width 115 height 27
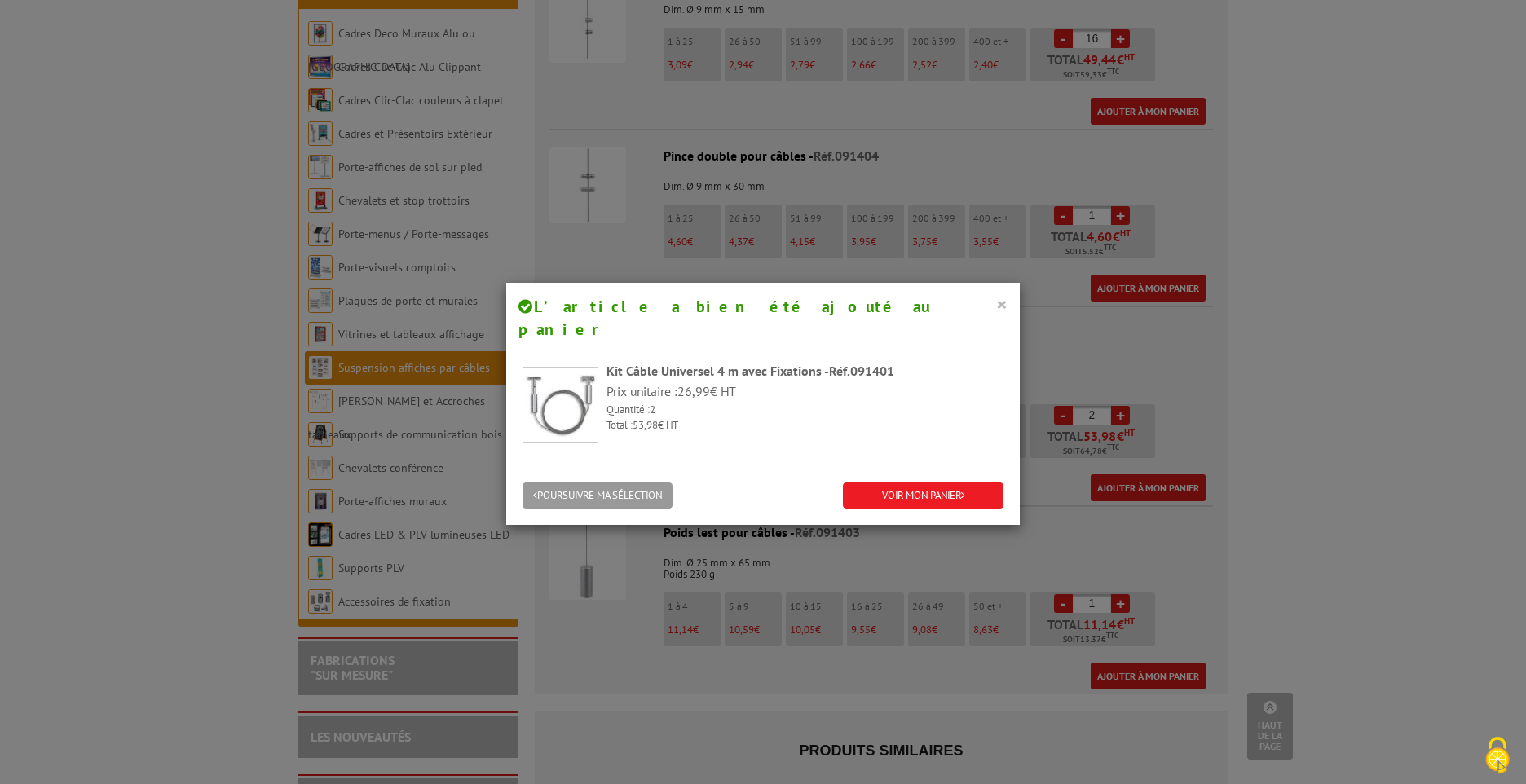
click at [996, 308] on button "×" at bounding box center [1001, 304] width 11 height 21
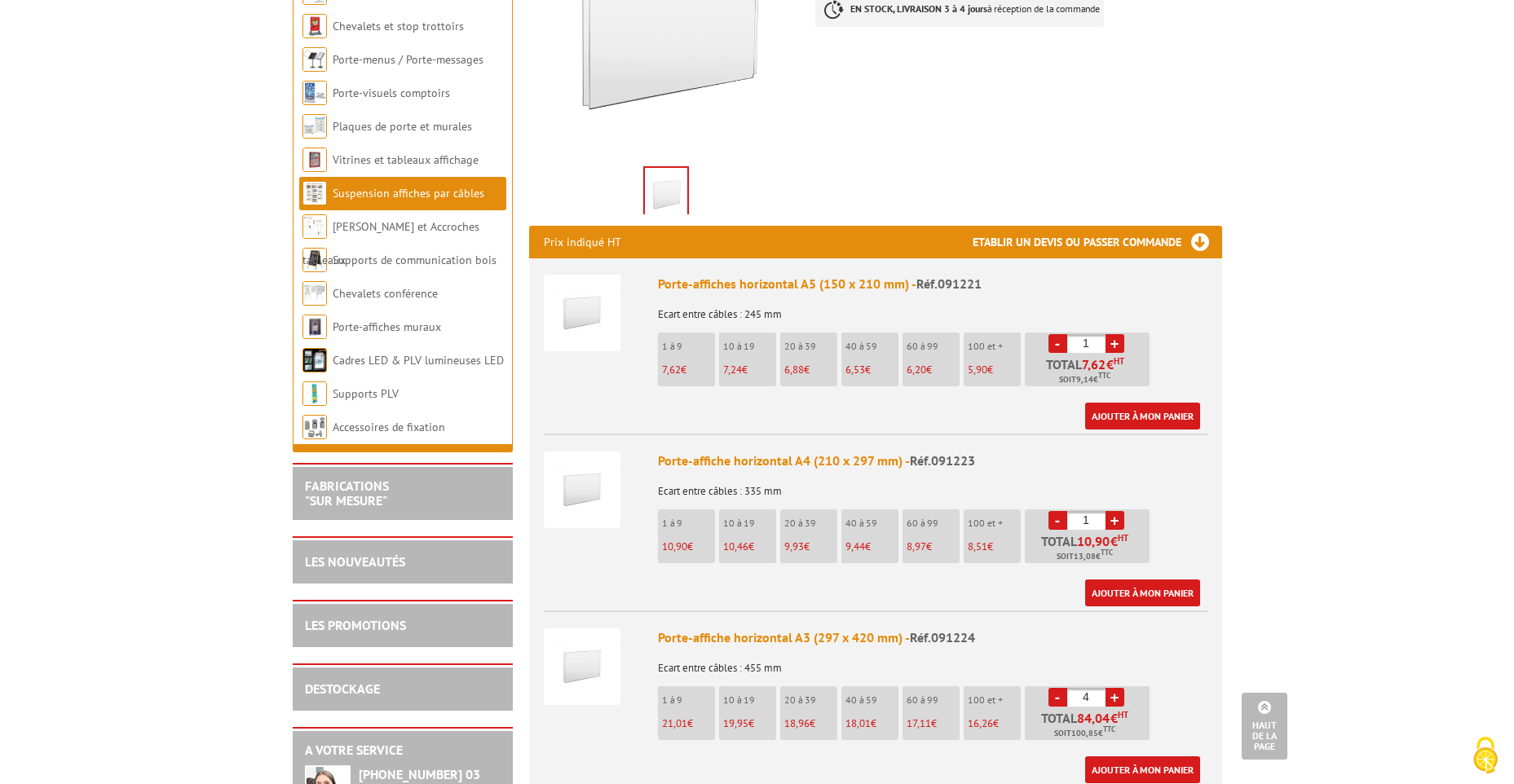
scroll to position [0, 0]
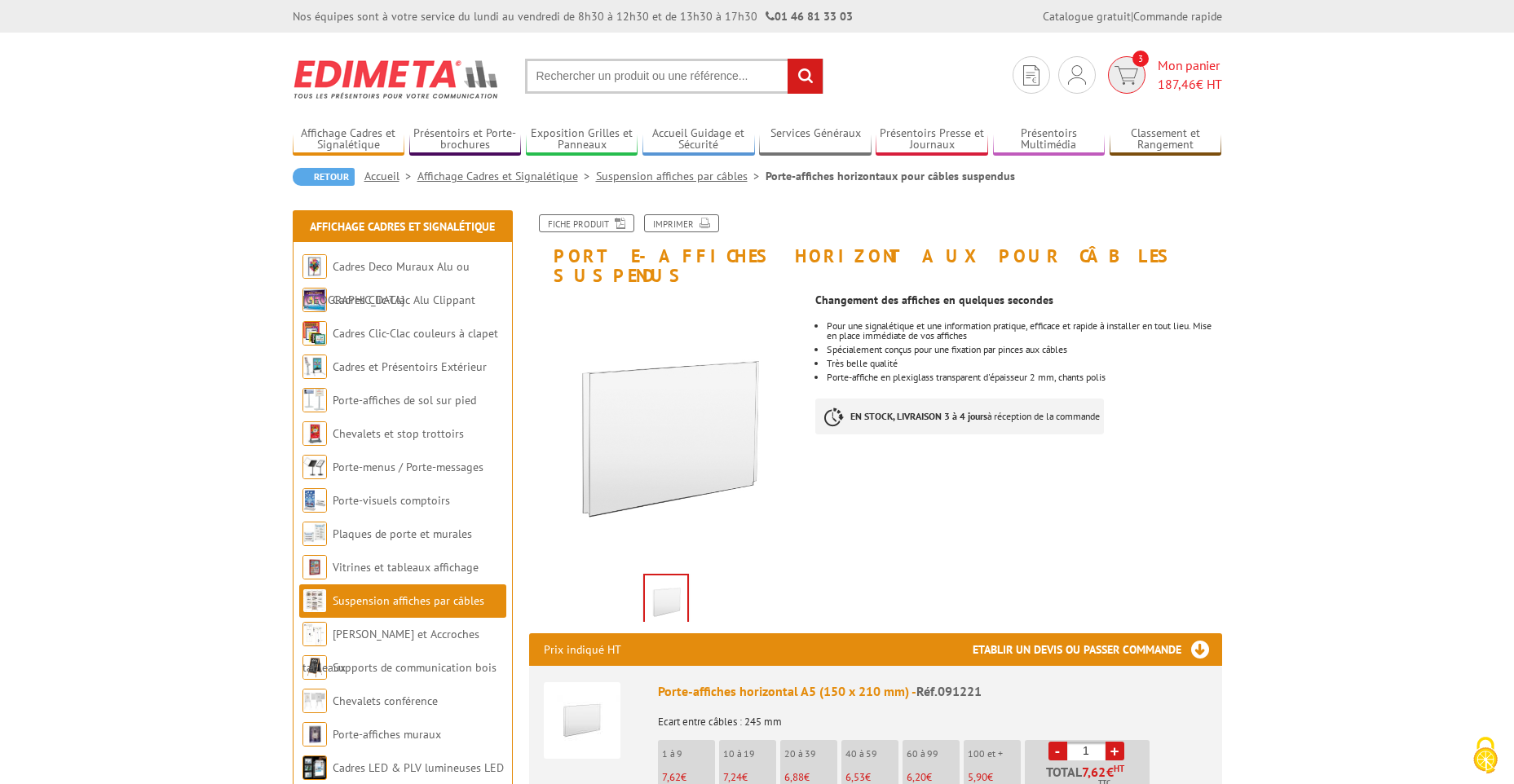
click at [1137, 78] on span "3" at bounding box center [1126, 75] width 38 height 38
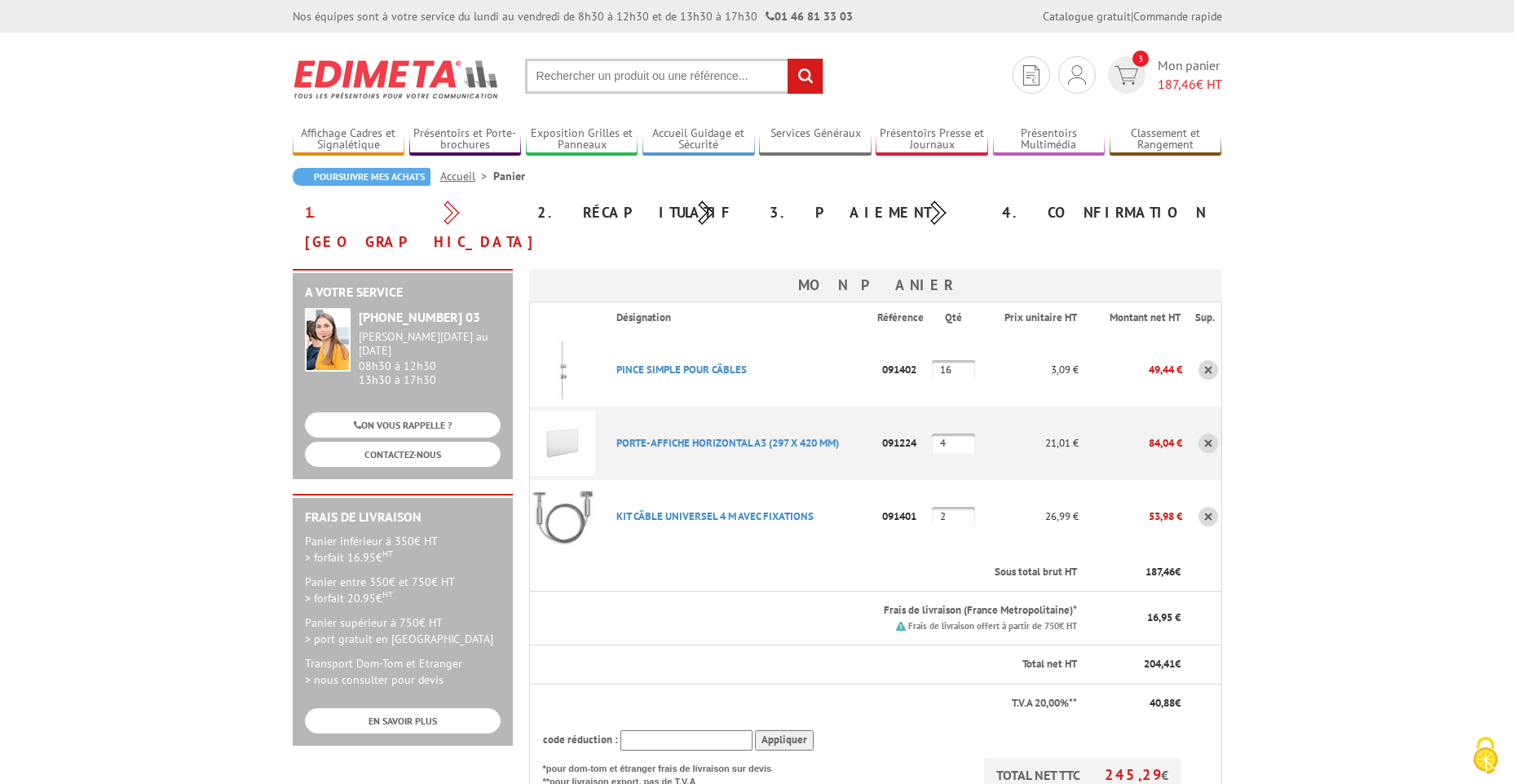
scroll to position [82, 0]
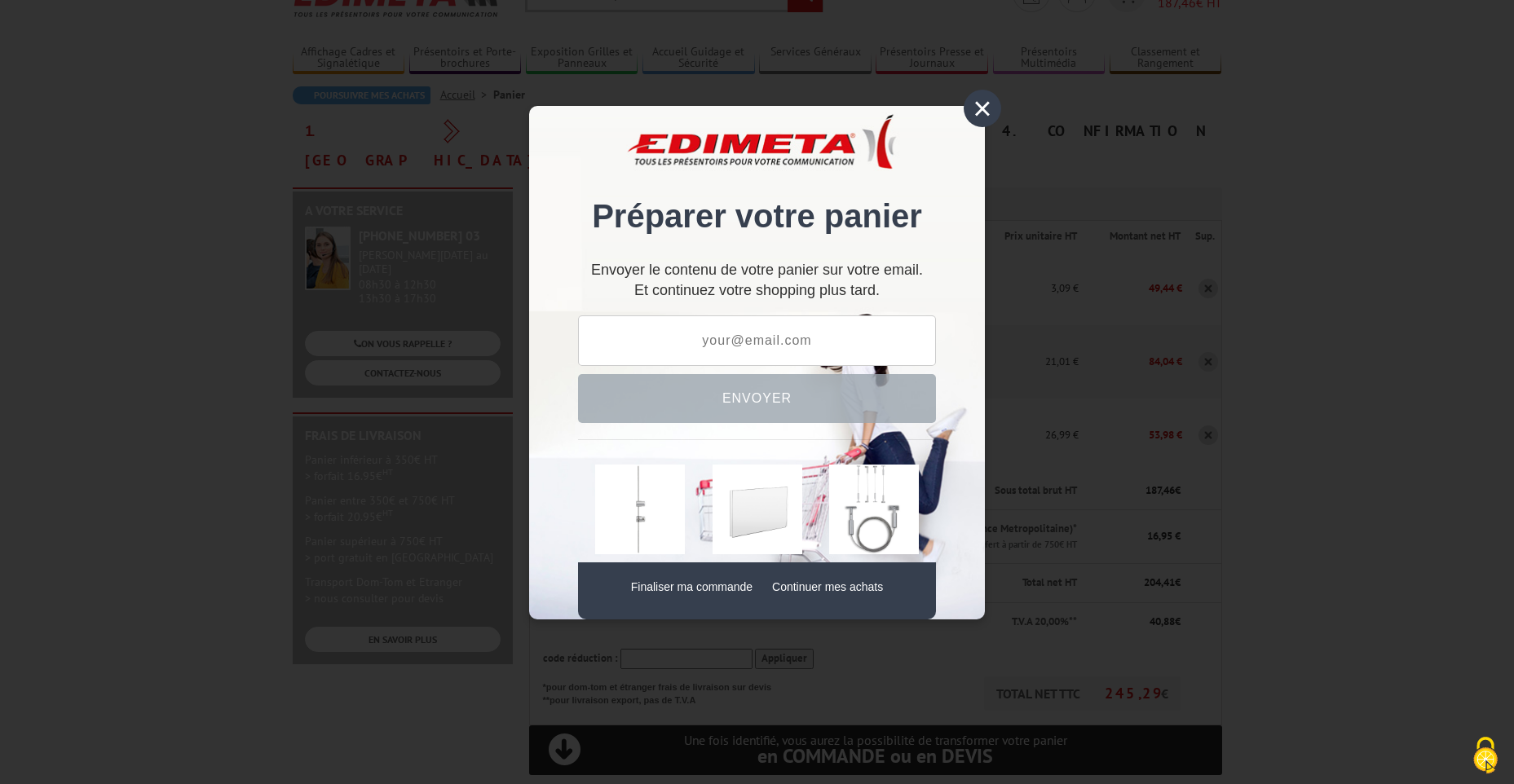
click at [987, 101] on div "×" at bounding box center [983, 108] width 38 height 38
